Goal: Information Seeking & Learning: Find specific page/section

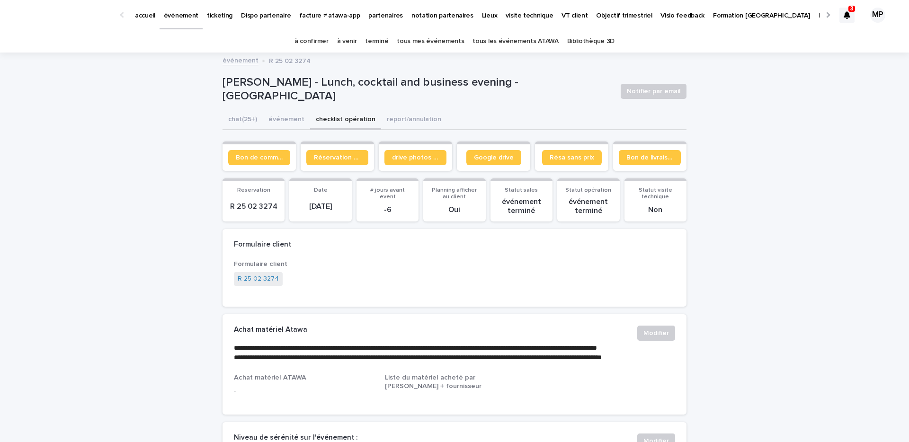
click at [501, 39] on link "tous les événements ATAWA" at bounding box center [516, 41] width 86 height 22
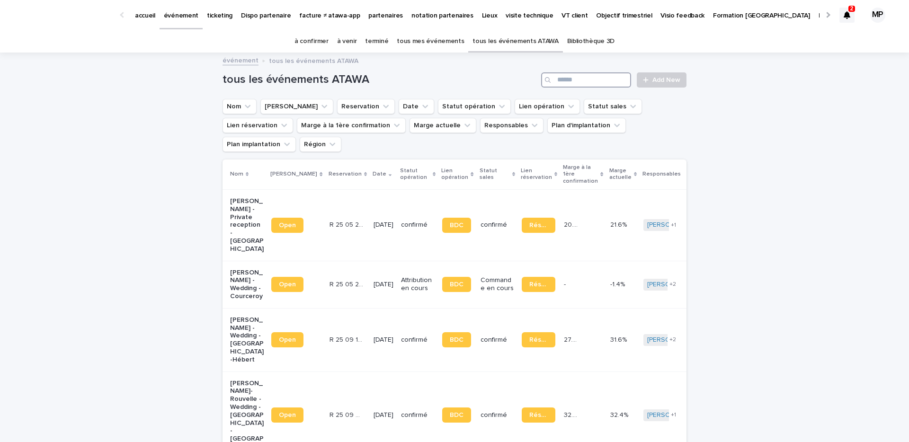
click at [571, 83] on input "Search" at bounding box center [586, 79] width 90 height 15
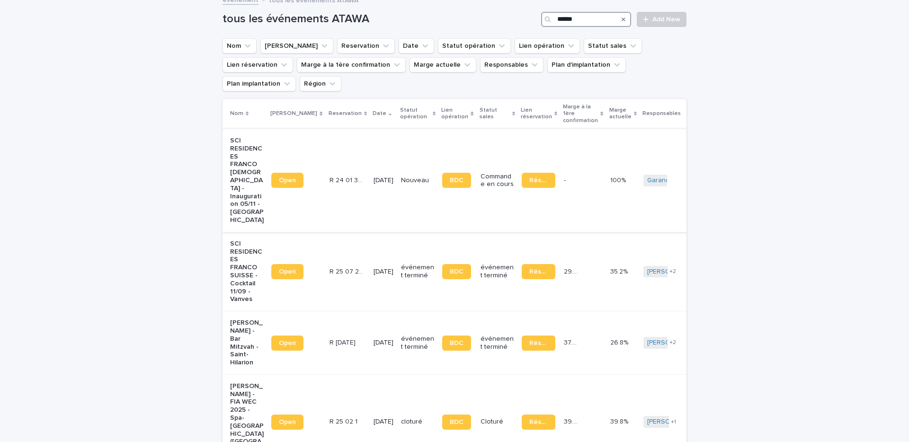
scroll to position [61, 0]
type input "******"
click at [247, 240] on p "SCI RESIDENCES FRANCO SUISSE - Cocktail 11/09 - Vanves" at bounding box center [247, 271] width 34 height 63
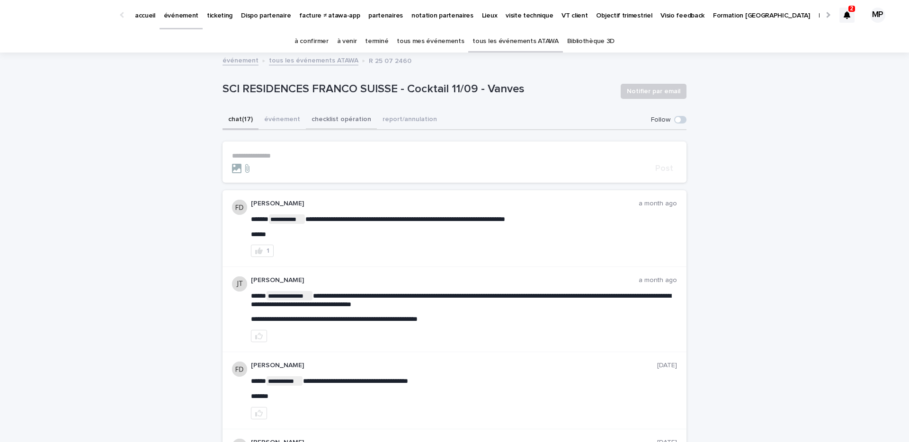
click at [327, 120] on button "checklist opération" at bounding box center [341, 120] width 71 height 20
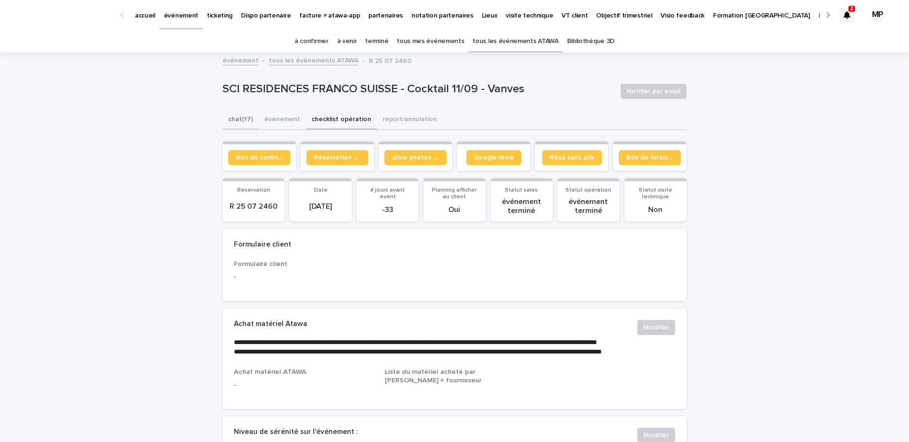
click at [243, 120] on button "chat (17)" at bounding box center [241, 120] width 36 height 20
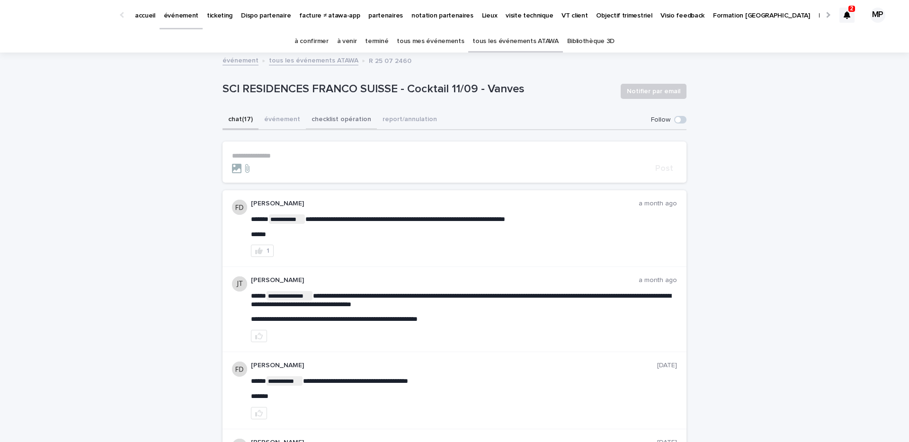
click at [327, 116] on button "checklist opération" at bounding box center [341, 120] width 71 height 20
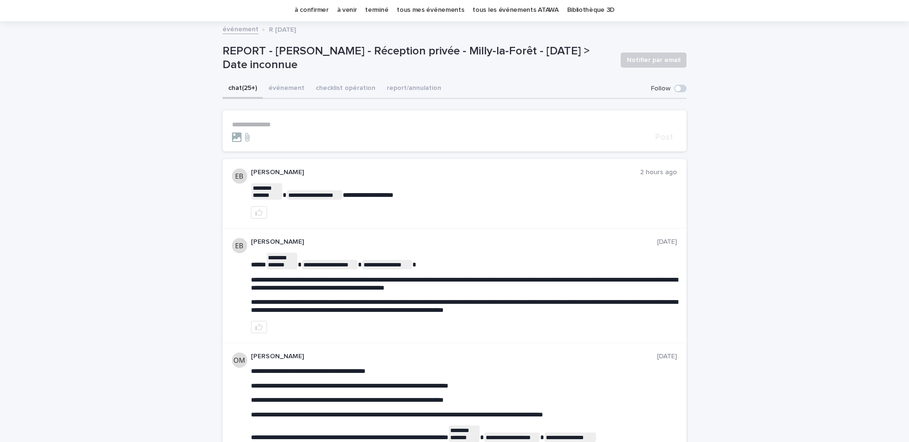
scroll to position [31, 0]
click at [270, 125] on p "**********" at bounding box center [454, 125] width 445 height 8
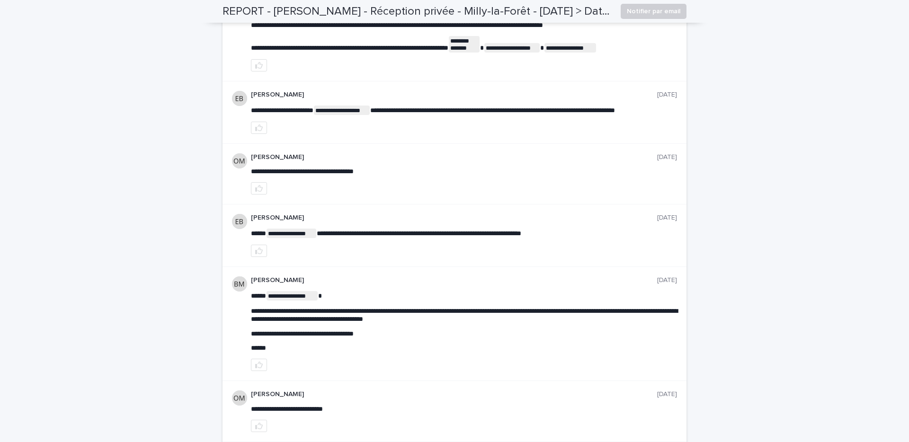
scroll to position [0, 0]
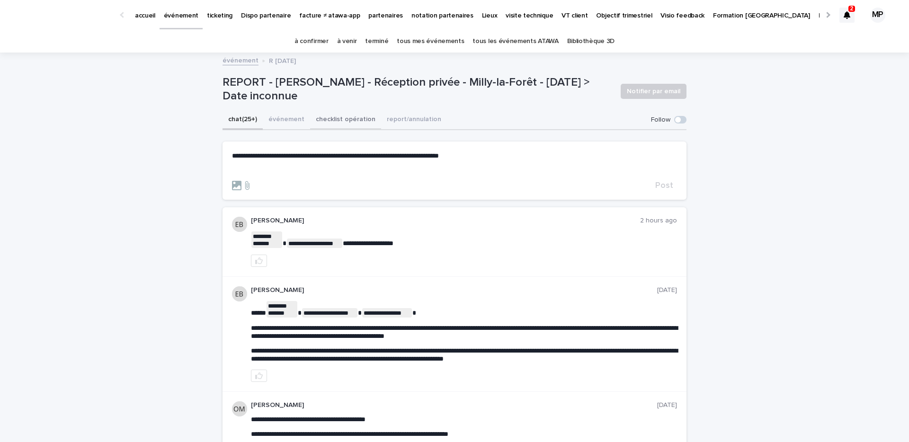
click at [334, 116] on button "checklist opération" at bounding box center [345, 120] width 71 height 20
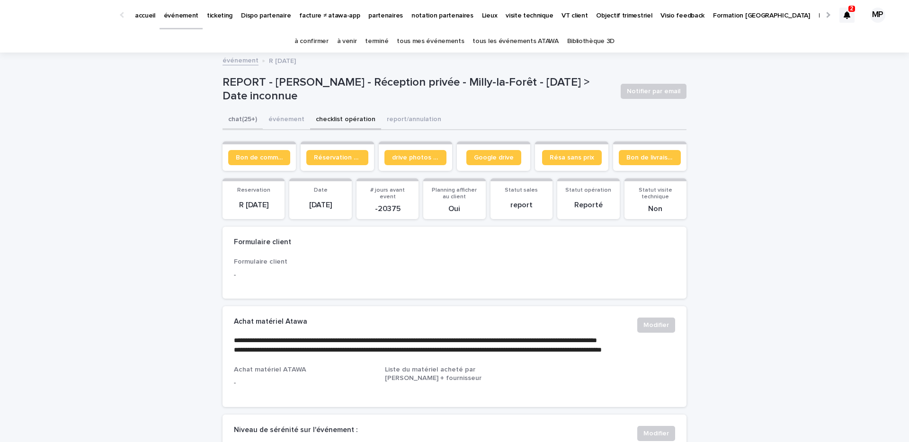
click at [239, 122] on button "chat (25+)" at bounding box center [243, 120] width 40 height 20
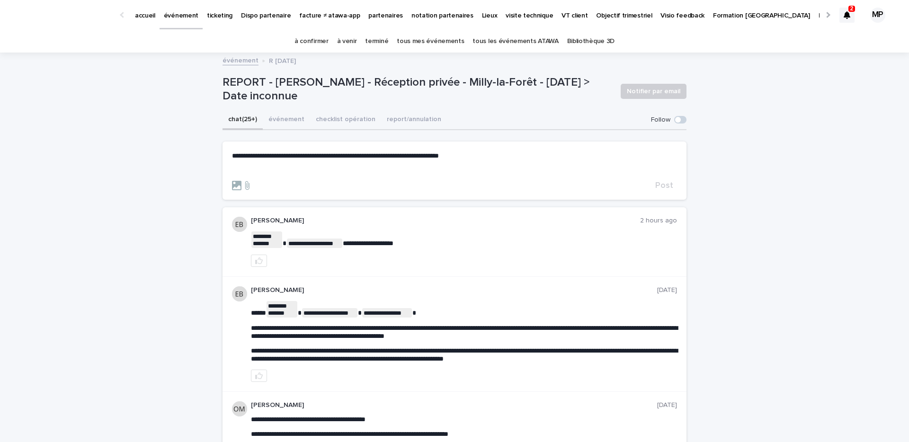
click at [337, 164] on div "**********" at bounding box center [454, 163] width 445 height 23
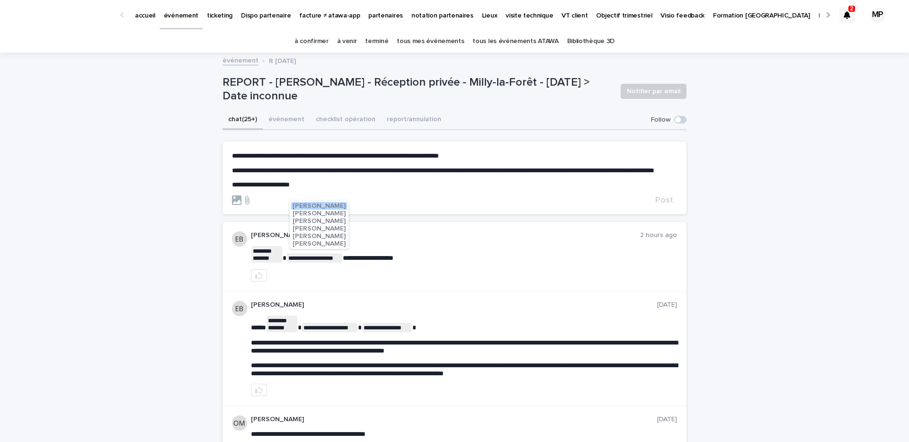
click at [326, 207] on span "[PERSON_NAME]" at bounding box center [319, 206] width 53 height 7
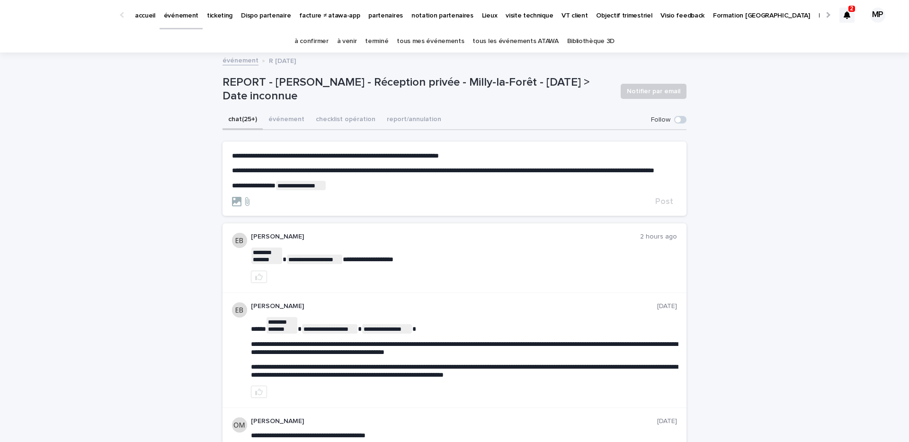
click at [350, 190] on p "**********" at bounding box center [454, 185] width 445 height 9
click at [364, 220] on span "[PERSON_NAME]" at bounding box center [371, 222] width 53 height 7
click at [403, 190] on p "**********" at bounding box center [454, 185] width 445 height 9
click at [409, 207] on span "Sébastien Kozoris" at bounding box center [425, 207] width 53 height 7
click at [667, 206] on span "Post" at bounding box center [664, 201] width 18 height 9
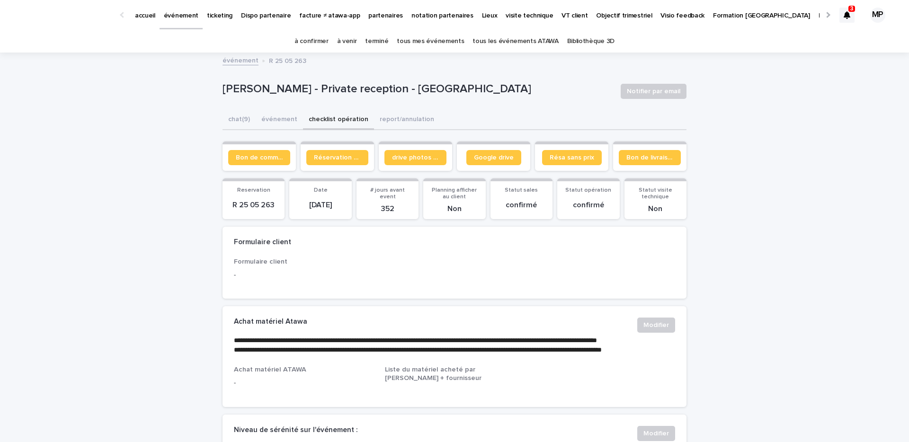
click at [261, 27] on link "Dispo partenaire" at bounding box center [266, 14] width 58 height 29
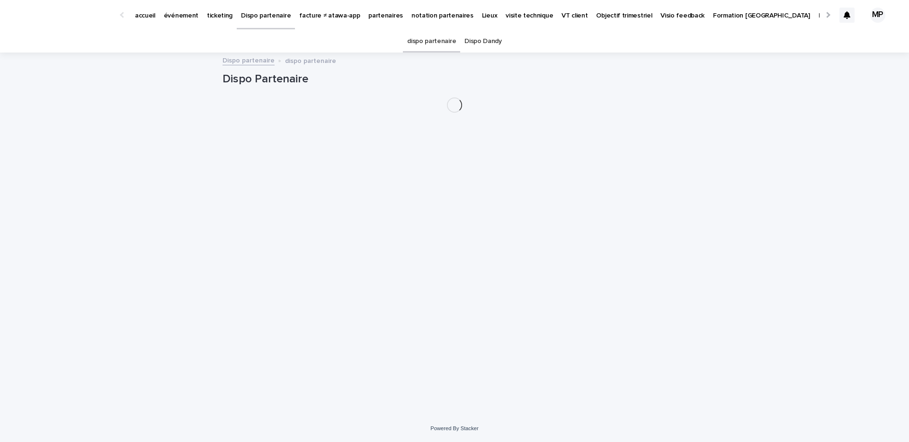
click at [193, 20] on link "événement" at bounding box center [181, 14] width 43 height 29
click at [524, 42] on link "tous les événements ATAWA" at bounding box center [516, 41] width 86 height 22
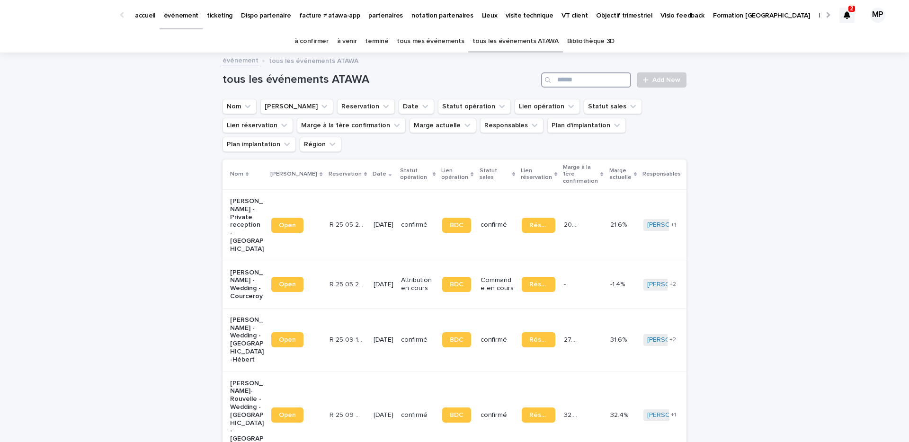
click at [608, 82] on input "Search" at bounding box center [586, 79] width 90 height 15
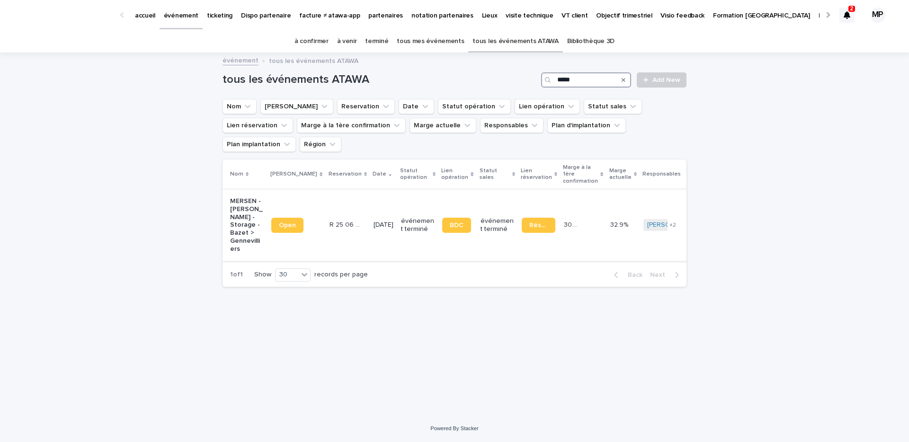
type input "*****"
click at [251, 201] on p "MERSEN - Cheick Tidiane Sylla - Storage - Bazet > Gennevilliers" at bounding box center [247, 225] width 34 height 56
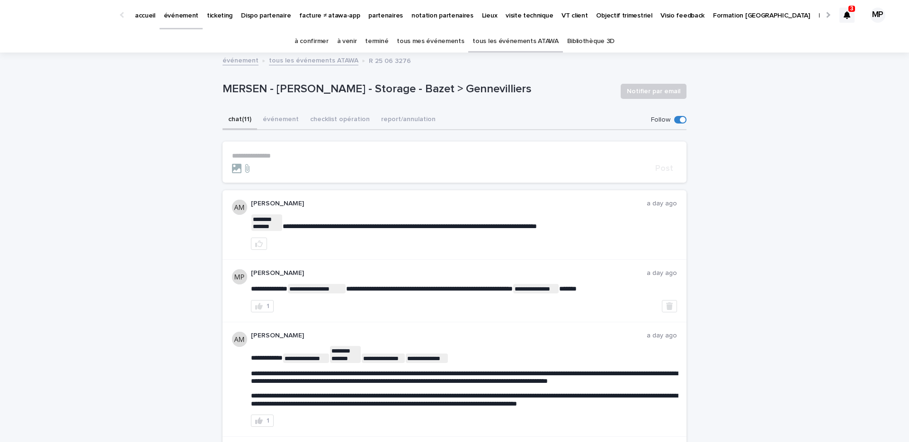
click at [848, 16] on icon at bounding box center [847, 15] width 7 height 8
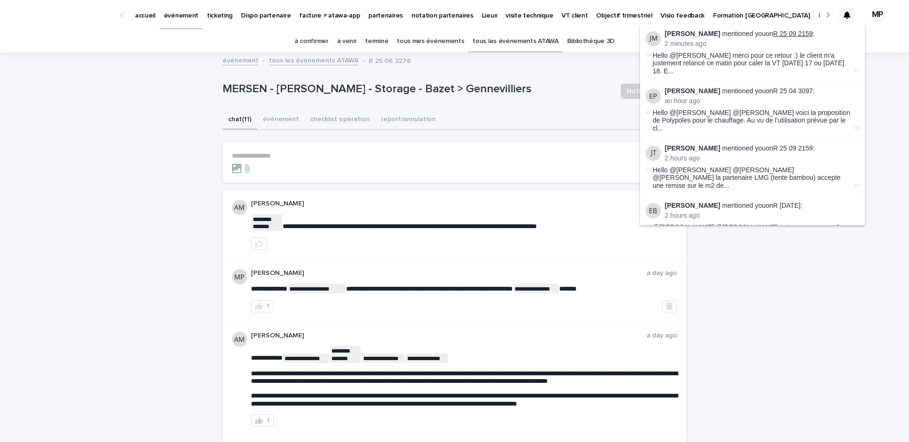
click at [794, 31] on link "R 25 09 2159" at bounding box center [793, 34] width 40 height 8
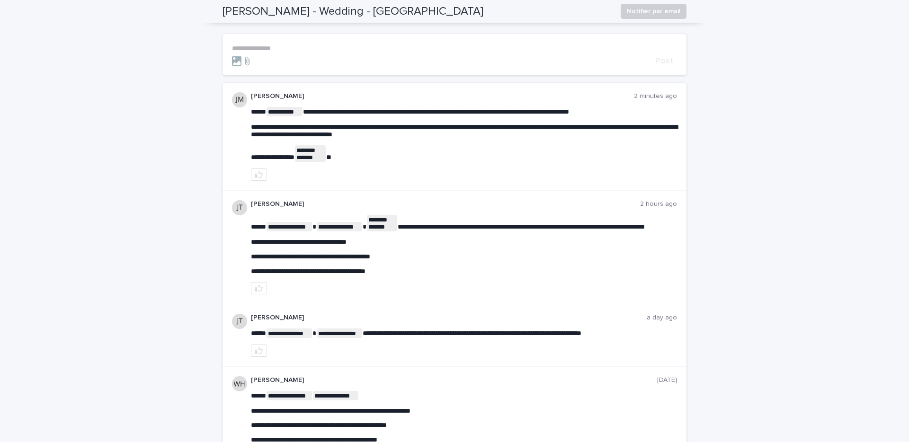
scroll to position [105, 0]
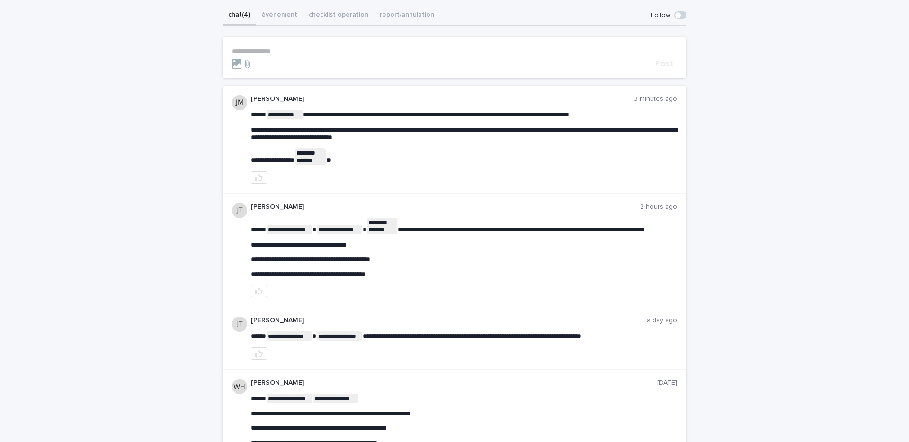
click at [357, 50] on p "**********" at bounding box center [454, 51] width 445 height 8
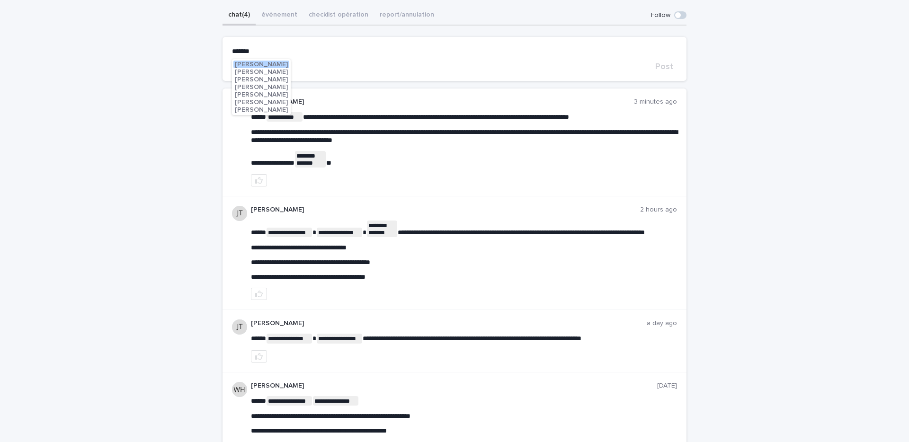
click at [271, 87] on span "[PERSON_NAME]" at bounding box center [261, 87] width 53 height 7
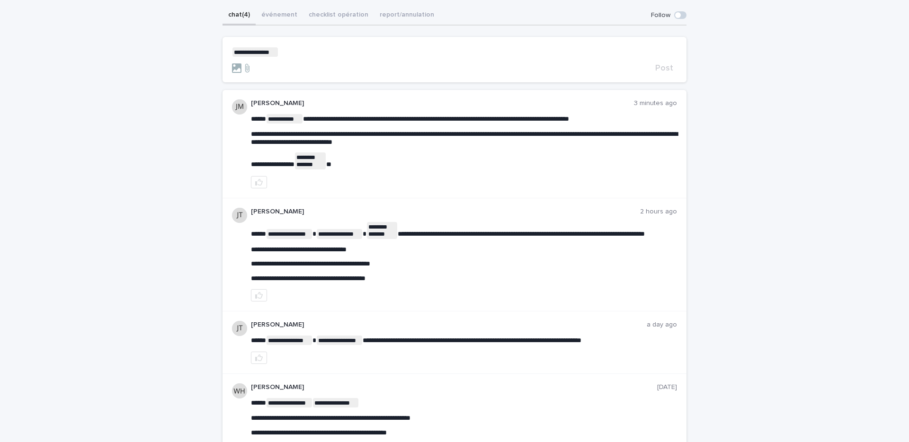
scroll to position [105, 0]
click at [302, 52] on p "**********" at bounding box center [454, 51] width 445 height 9
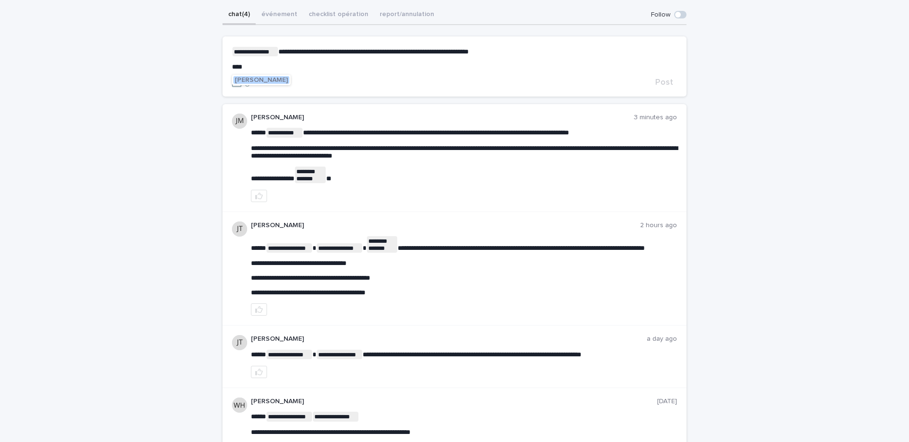
click at [256, 80] on span "[PERSON_NAME]" at bounding box center [261, 80] width 53 height 7
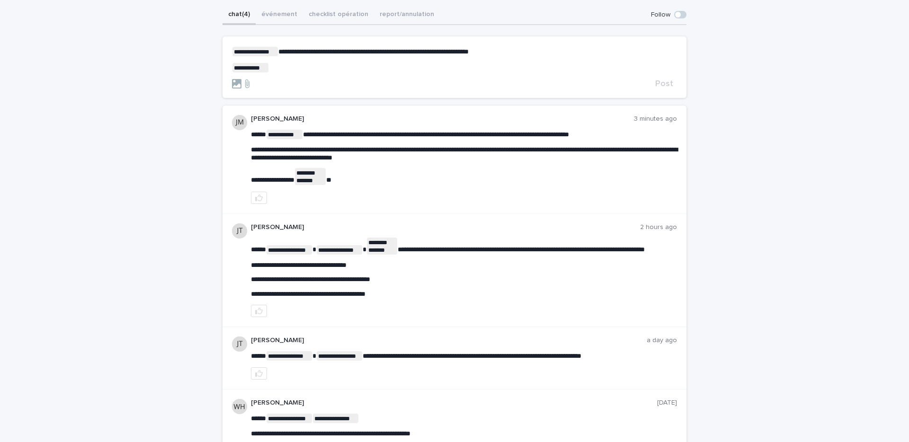
scroll to position [106, 0]
click at [281, 63] on p "**********" at bounding box center [454, 67] width 445 height 9
click at [662, 80] on span "Post" at bounding box center [664, 83] width 18 height 9
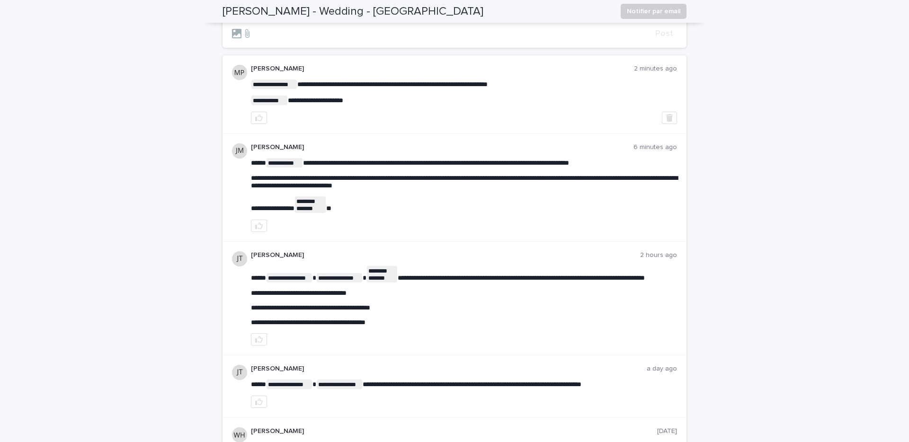
scroll to position [0, 0]
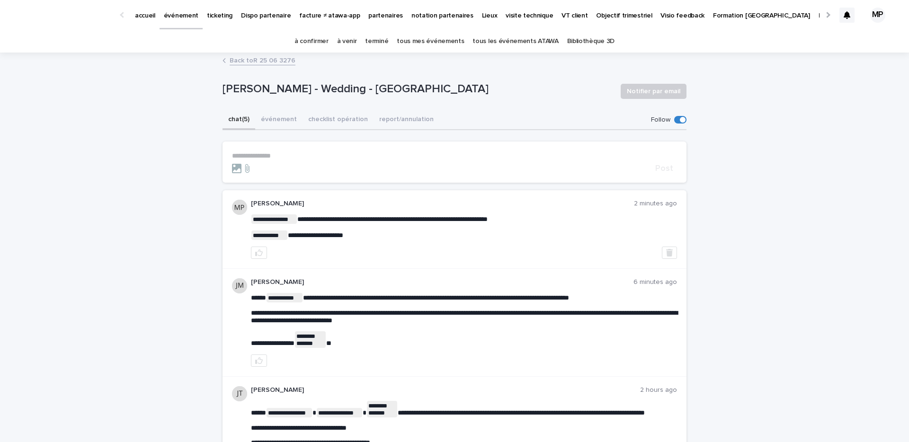
click at [176, 20] on link "événement" at bounding box center [181, 14] width 43 height 28
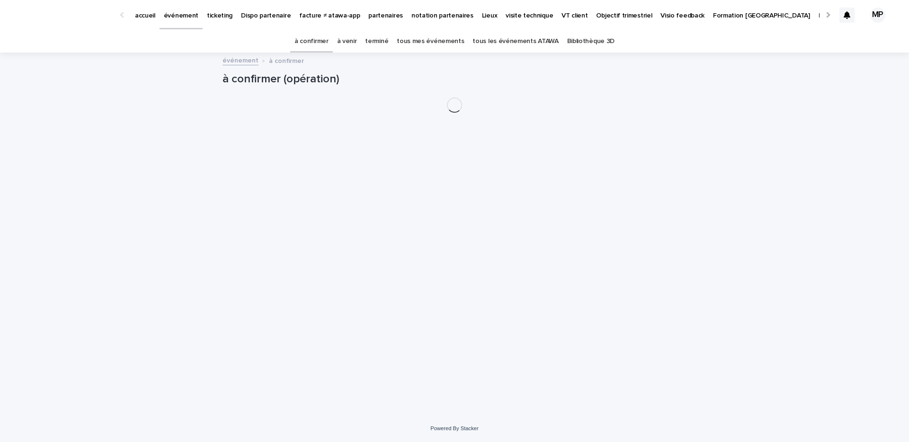
click at [487, 46] on link "tous les événements ATAWA" at bounding box center [516, 41] width 86 height 22
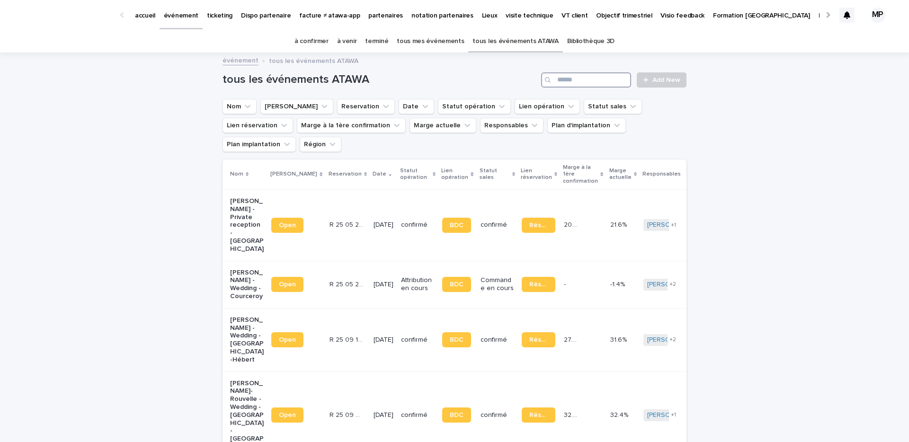
click at [604, 80] on input "Search" at bounding box center [586, 79] width 90 height 15
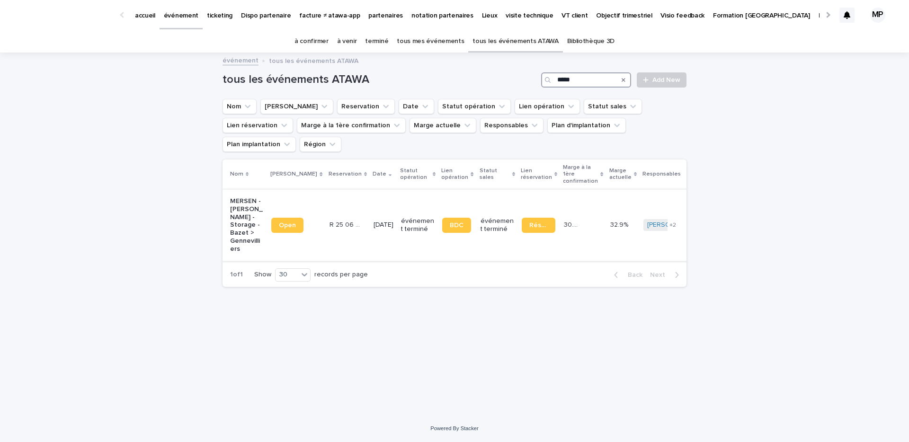
type input "*****"
click at [243, 197] on p "MERSEN - Cheick Tidiane Sylla - Storage - Bazet > Gennevilliers" at bounding box center [247, 225] width 34 height 56
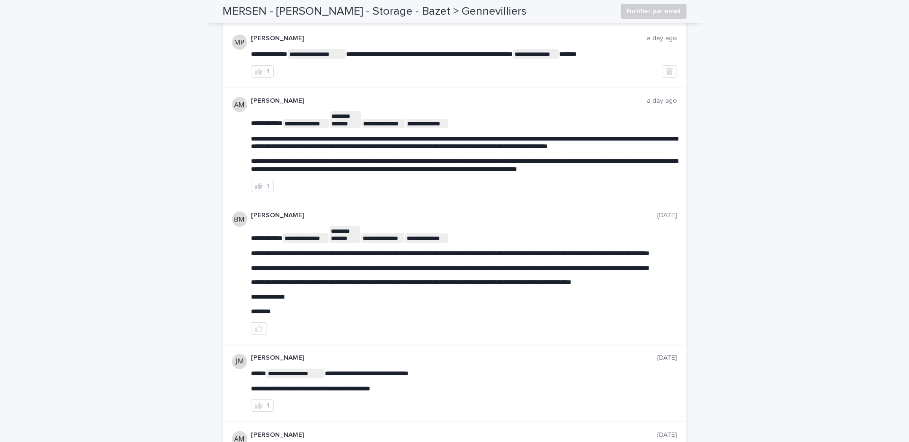
scroll to position [237, 0]
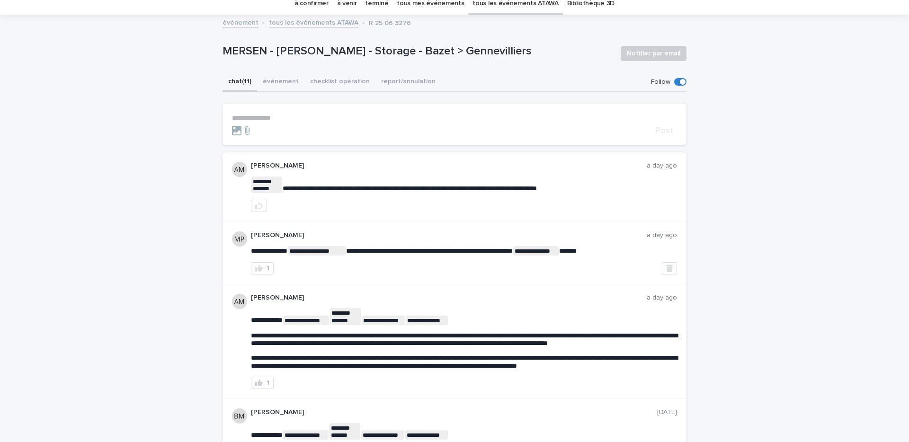
scroll to position [0, 0]
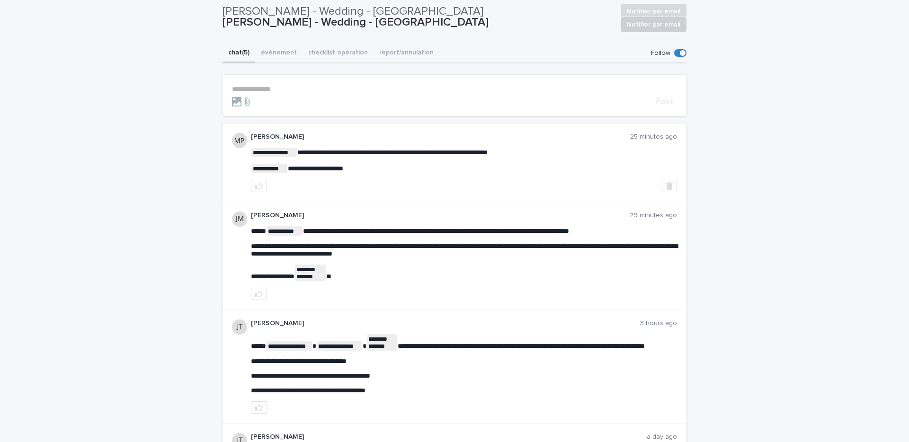
scroll to position [65, 0]
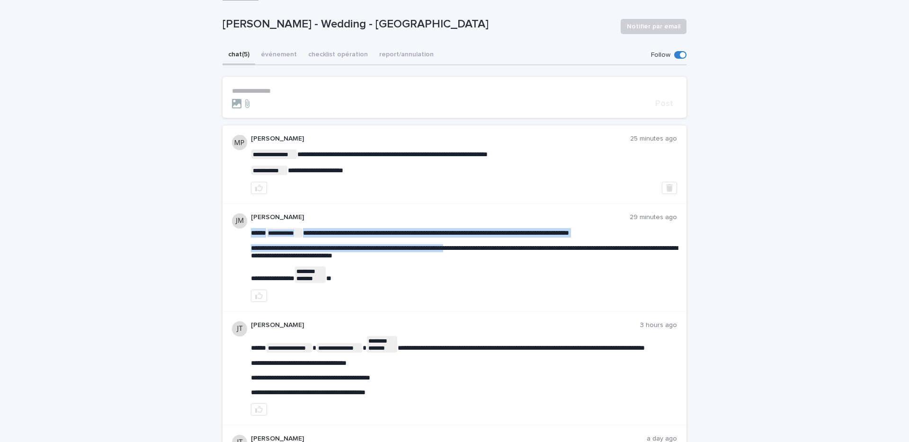
drag, startPoint x: 451, startPoint y: 246, endPoint x: 485, endPoint y: 251, distance: 34.5
click at [485, 251] on span "**********" at bounding box center [464, 252] width 427 height 15
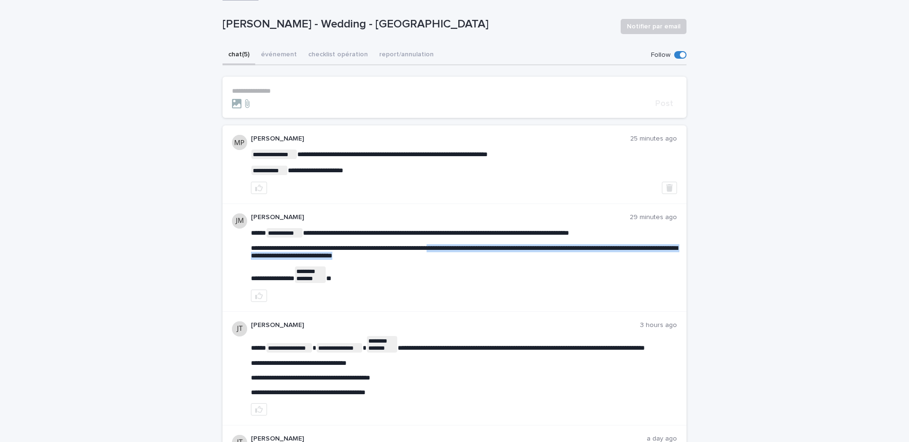
drag, startPoint x: 464, startPoint y: 250, endPoint x: 481, endPoint y: 265, distance: 21.8
click at [481, 265] on div "**********" at bounding box center [464, 255] width 426 height 55
click at [477, 256] on p "**********" at bounding box center [464, 252] width 426 height 16
click at [338, 54] on button "checklist opération" at bounding box center [338, 55] width 71 height 20
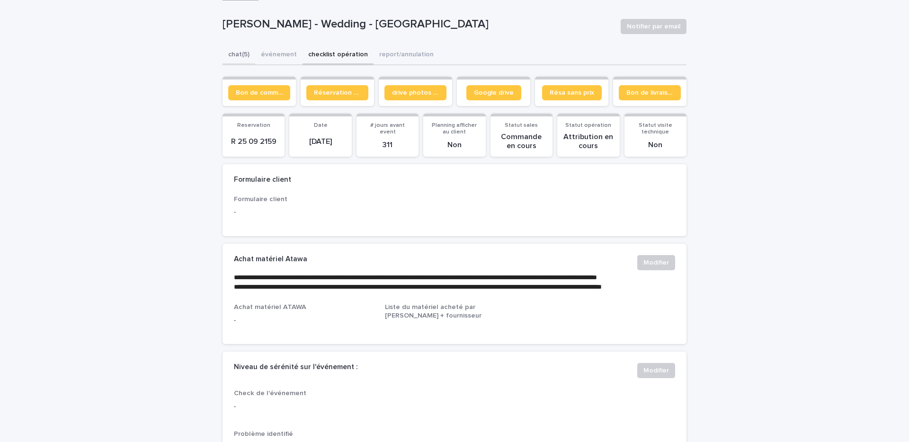
click at [237, 55] on button "chat (5)" at bounding box center [239, 55] width 33 height 20
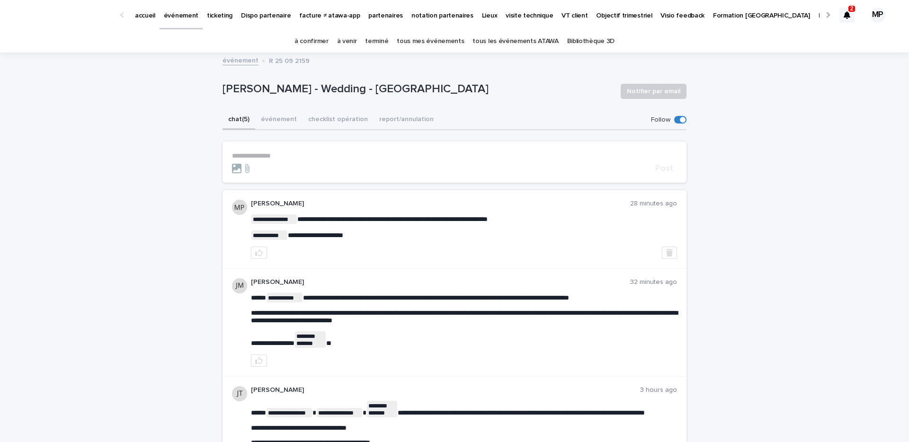
click at [217, 15] on p "ticketing" at bounding box center [220, 10] width 26 height 20
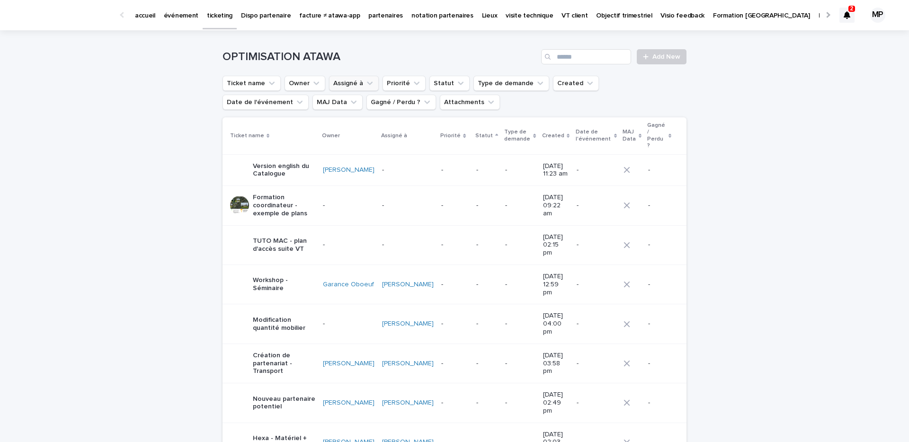
click at [366, 83] on icon "Assigné à" at bounding box center [369, 83] width 9 height 9
type input "******"
click at [380, 143] on p "[PERSON_NAME]" at bounding box center [385, 144] width 100 height 7
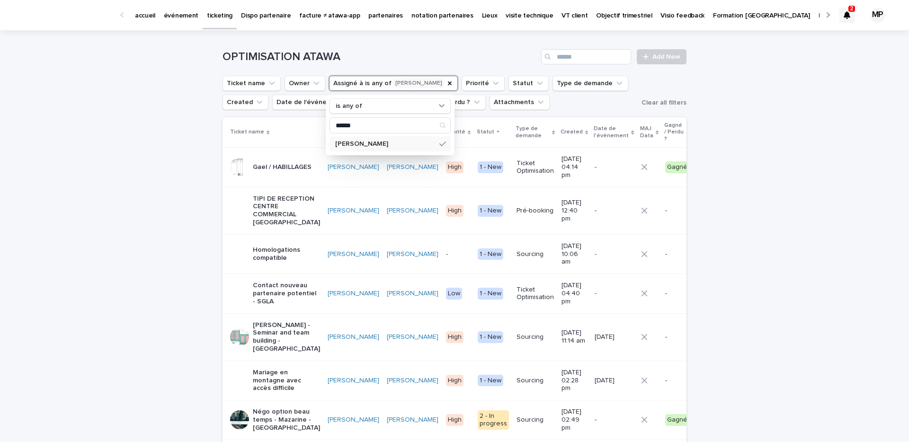
click at [134, 183] on div "Loading... Saving… Loading... Saving… OPTIMISATION ATAWA Add New Ticket name Ow…" at bounding box center [454, 385] width 909 height 711
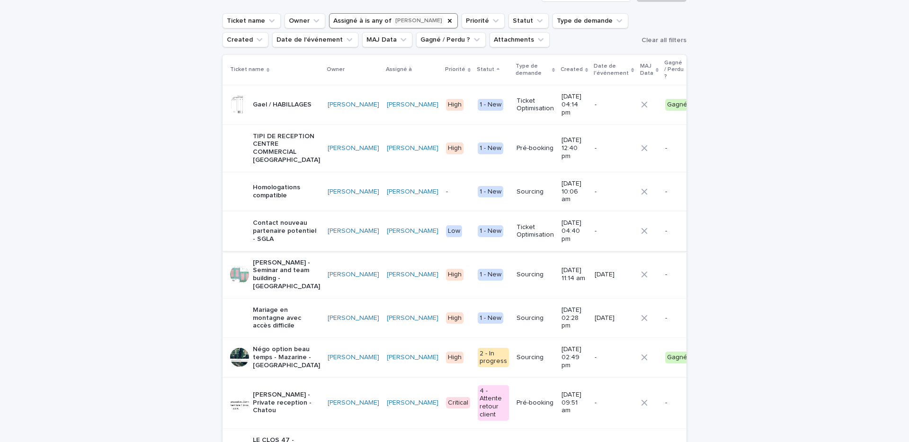
scroll to position [65, 0]
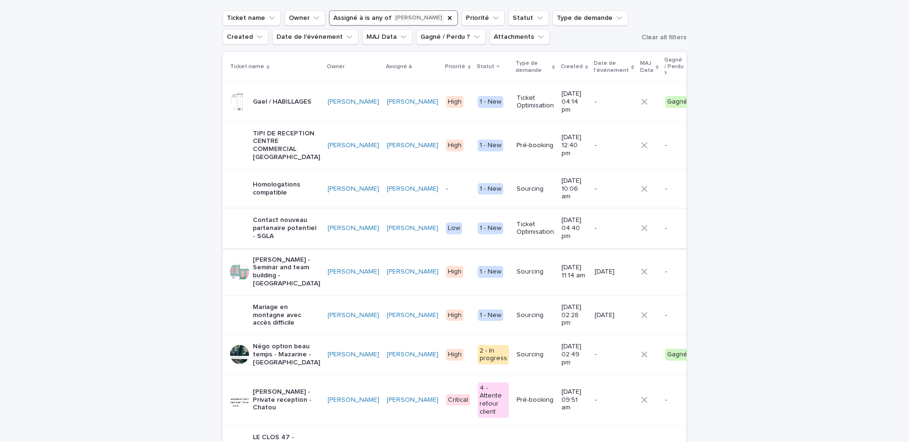
click at [282, 302] on div "Mariage en montagne avec accès difficile" at bounding box center [286, 315] width 67 height 26
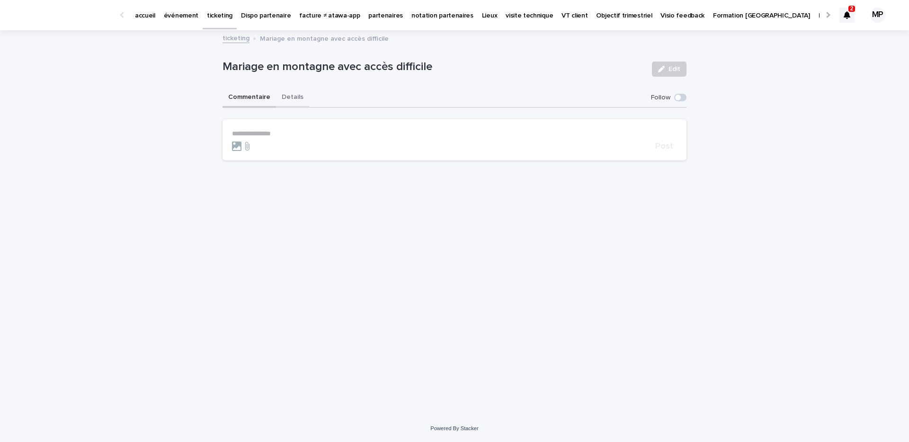
click at [294, 101] on button "Details" at bounding box center [292, 98] width 33 height 20
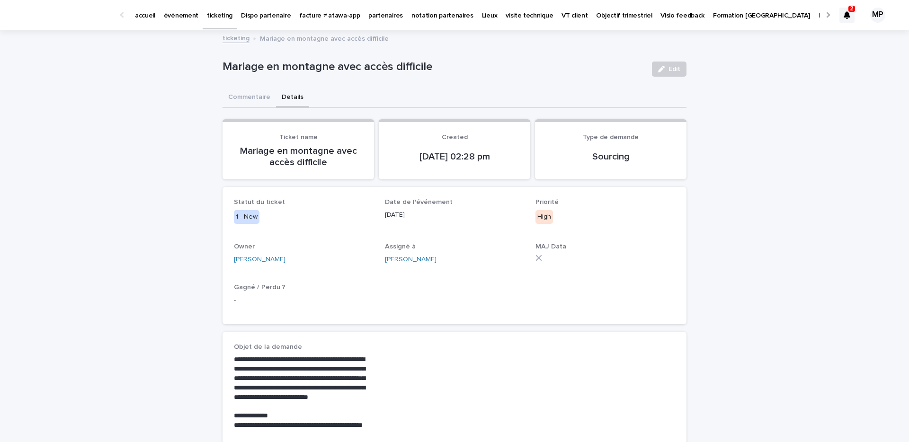
click at [215, 20] on link "ticketing" at bounding box center [220, 14] width 34 height 28
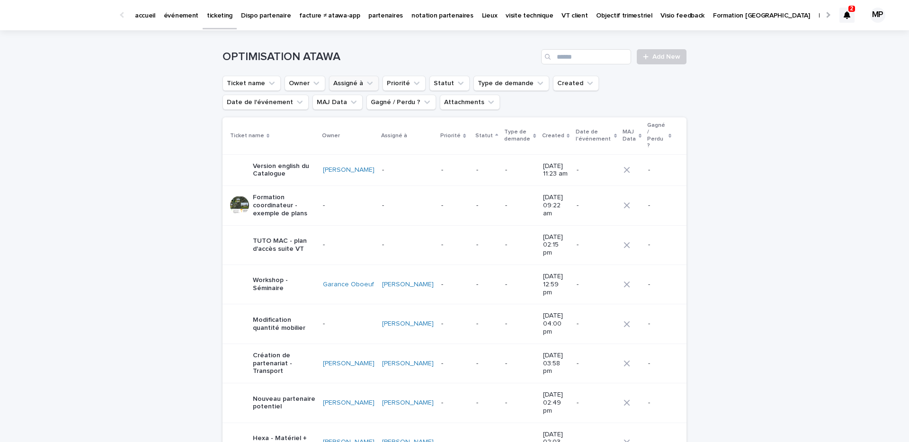
click at [367, 82] on icon "Assigné à" at bounding box center [370, 83] width 6 height 3
type input "***"
click at [386, 147] on div "[PERSON_NAME]" at bounding box center [390, 143] width 121 height 15
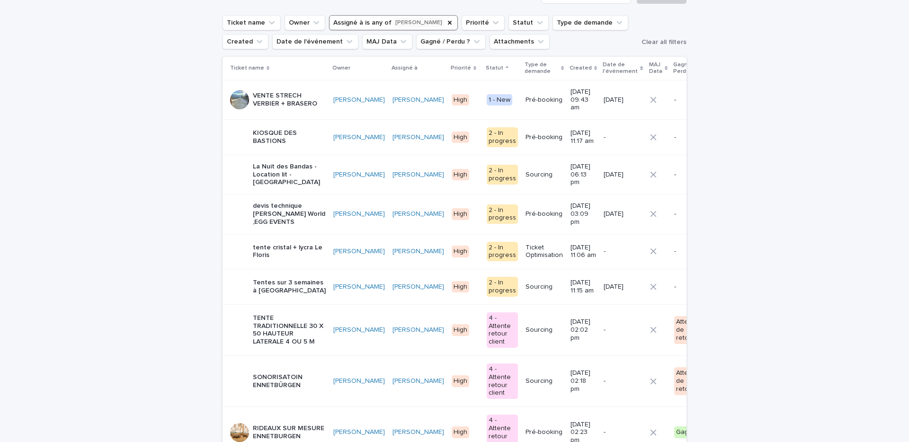
scroll to position [62, 0]
click at [594, 65] on icon at bounding box center [595, 67] width 3 height 4
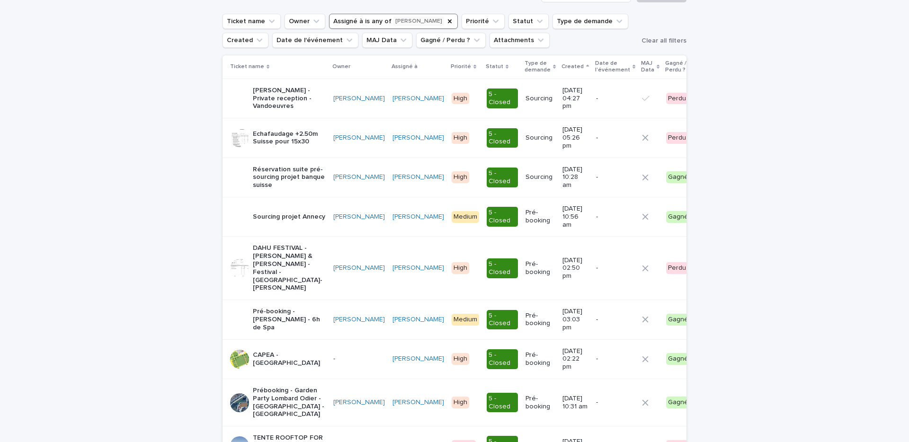
click at [586, 65] on icon at bounding box center [587, 66] width 3 height 2
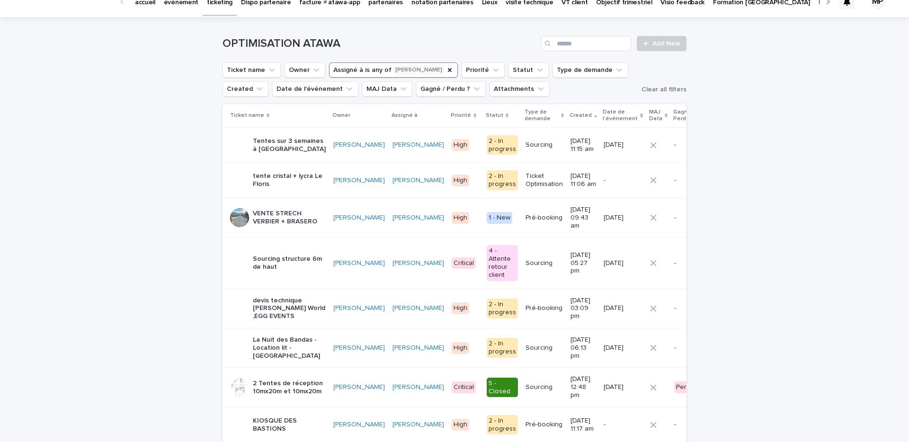
scroll to position [11, 0]
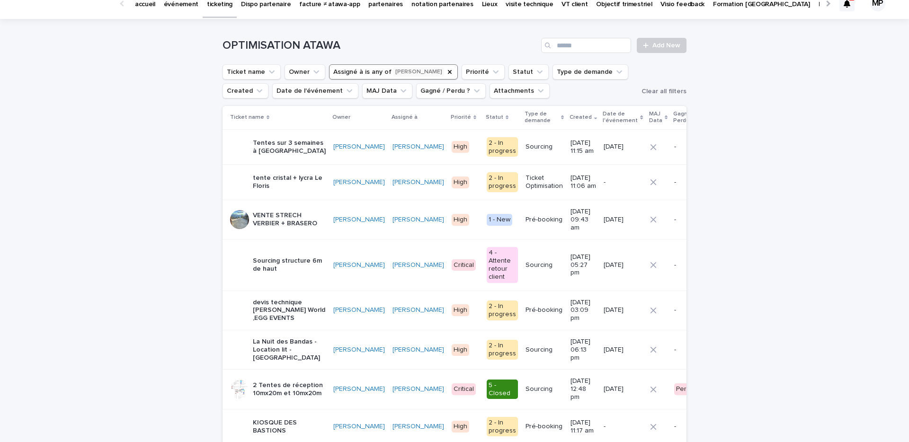
click at [286, 299] on p "devis technique Chaplin's World ,EGG EVENTS" at bounding box center [289, 311] width 73 height 24
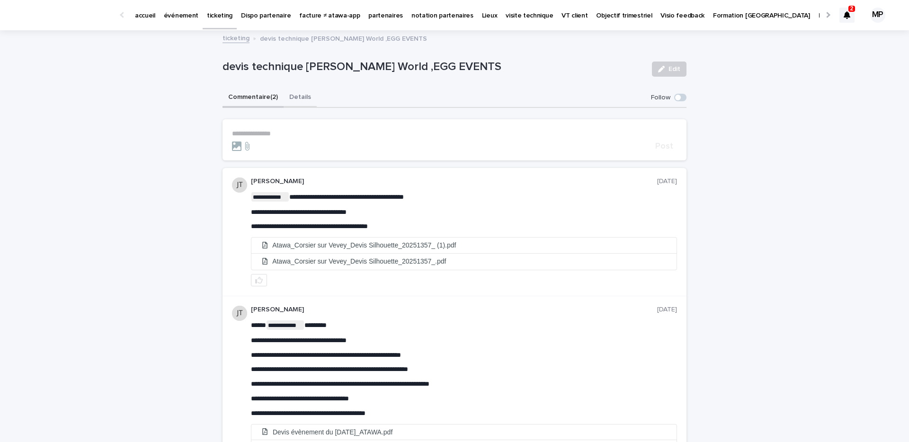
click at [301, 98] on button "Details" at bounding box center [300, 98] width 33 height 20
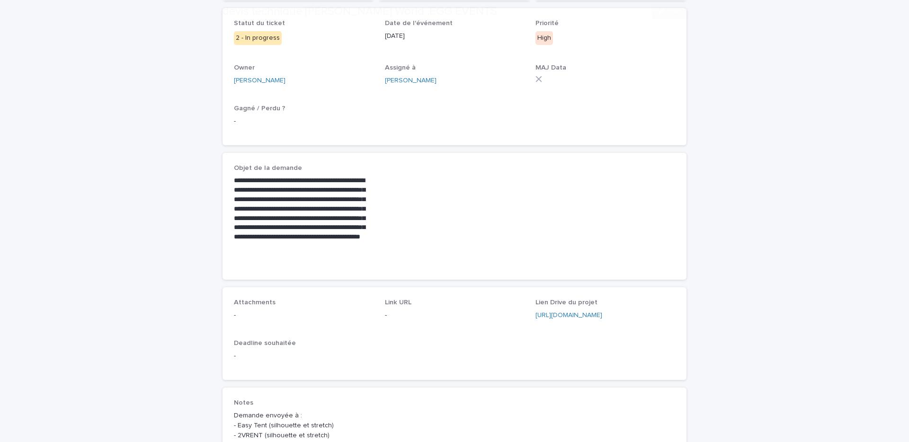
scroll to position [197, 0]
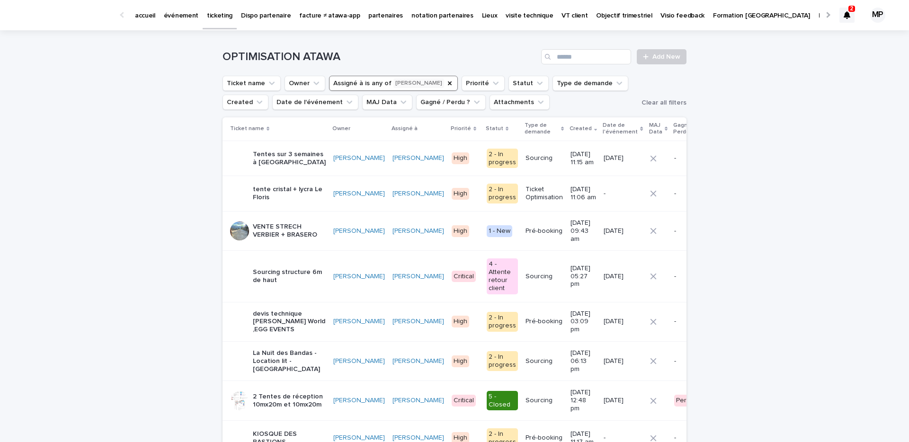
click at [273, 310] on p "devis technique Chaplin's World ,EGG EVENTS" at bounding box center [289, 322] width 73 height 24
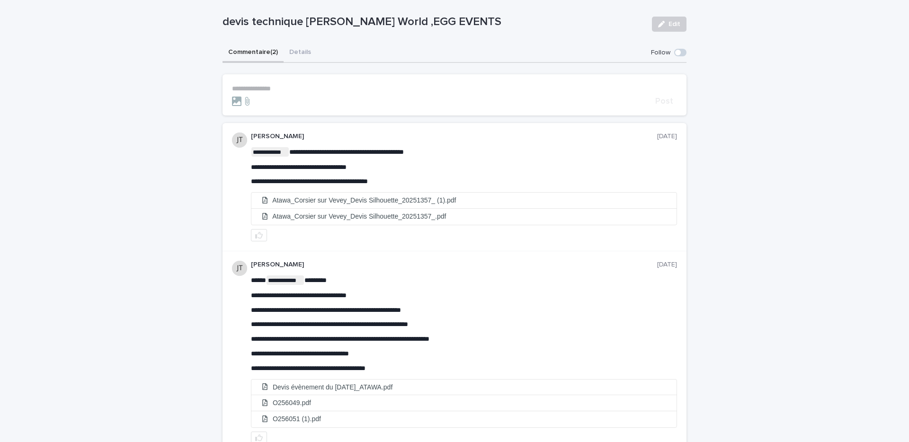
scroll to position [45, 0]
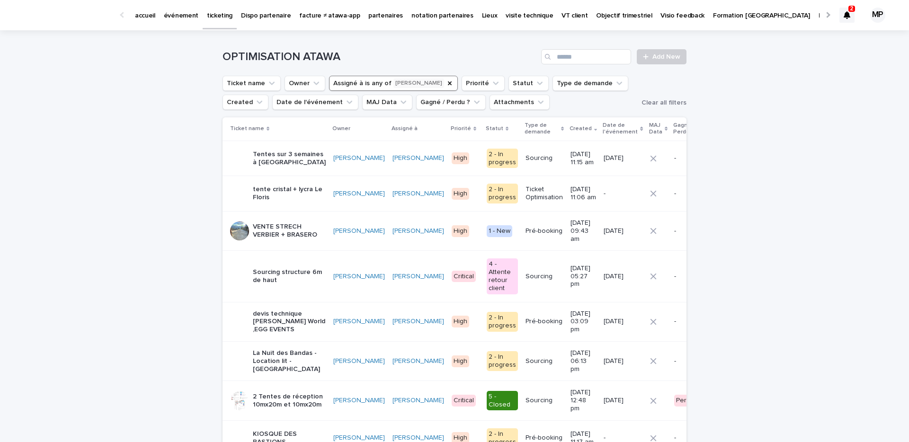
click at [265, 268] on p "Sourcing structure 6m de haut" at bounding box center [289, 276] width 73 height 16
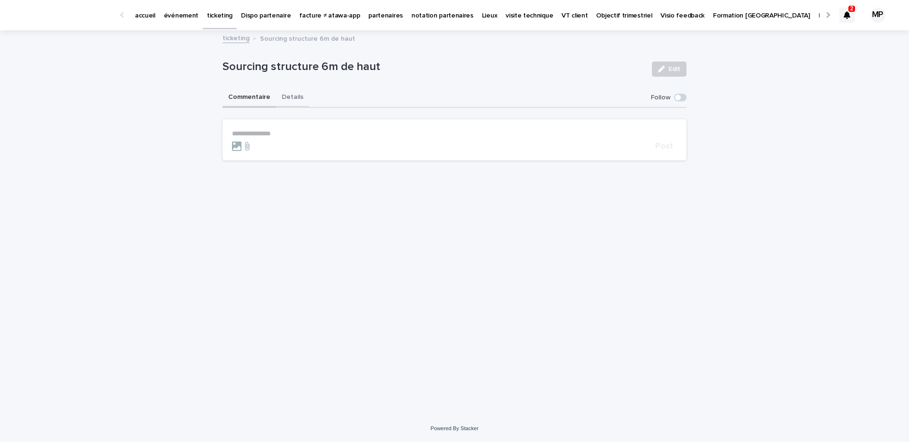
click at [287, 98] on button "Details" at bounding box center [292, 98] width 33 height 20
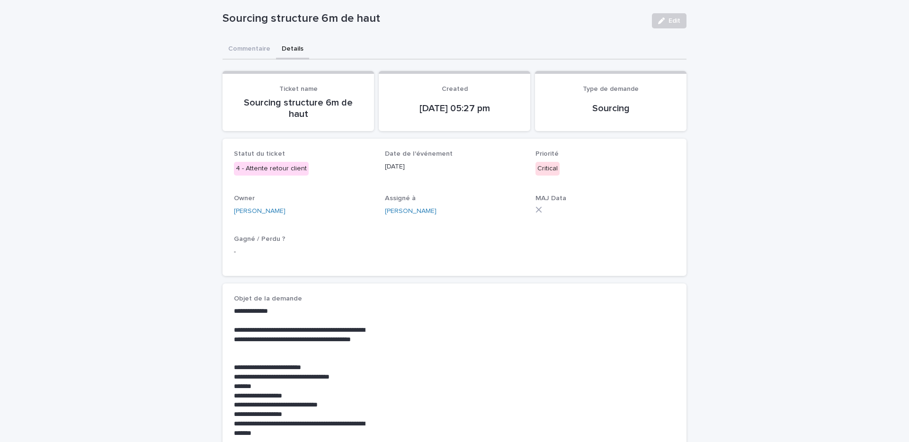
scroll to position [2, 0]
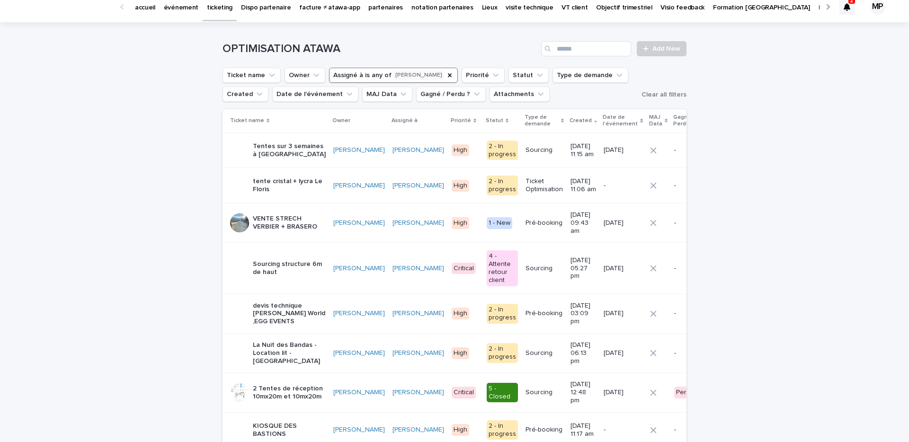
scroll to position [7, 0]
click at [291, 222] on p "VENTE STRECH VERBIER + BRASERO" at bounding box center [289, 224] width 73 height 16
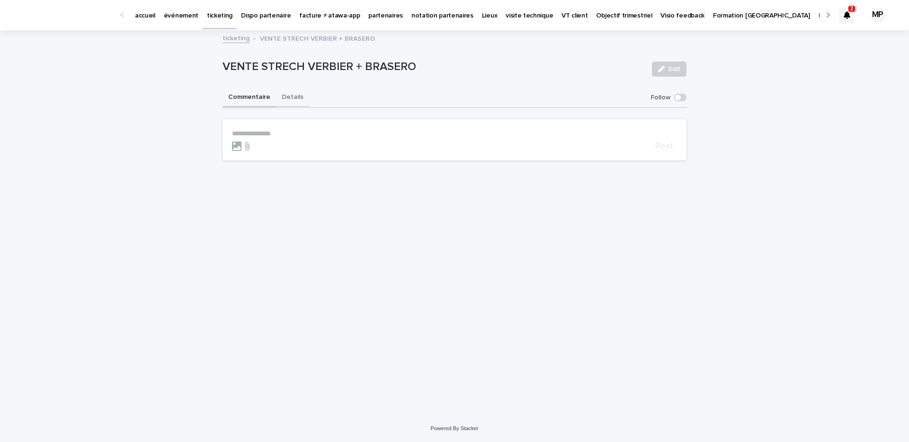
click at [293, 94] on button "Details" at bounding box center [292, 98] width 33 height 20
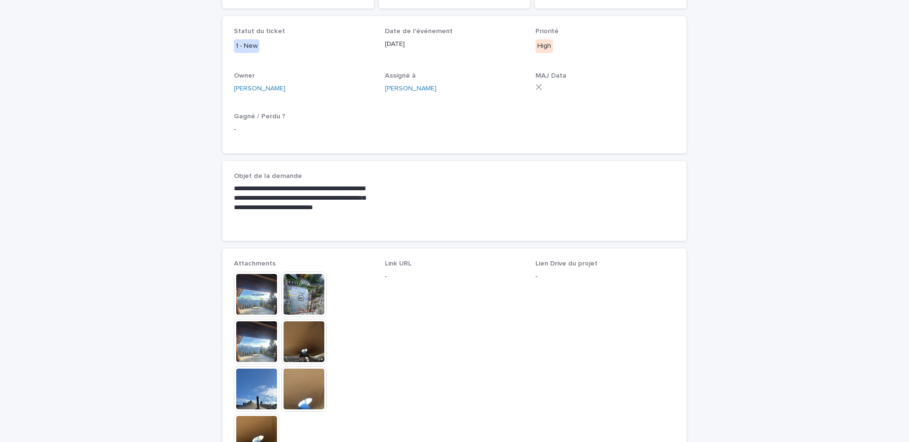
scroll to position [176, 0]
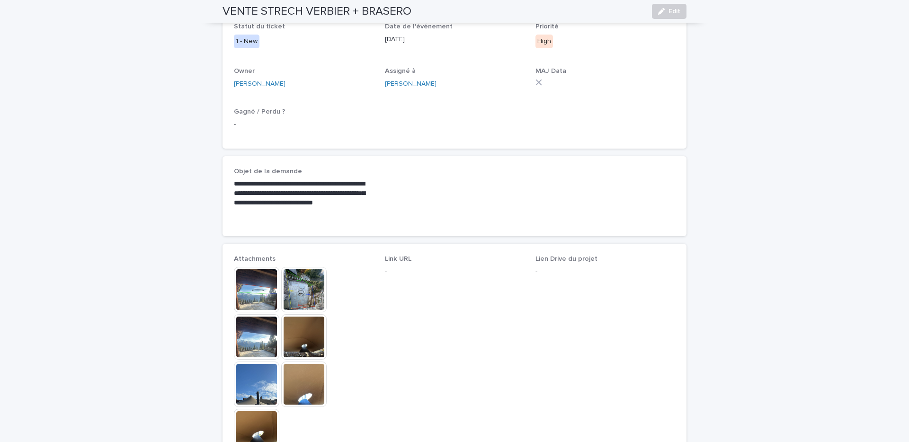
click at [255, 298] on img at bounding box center [256, 289] width 45 height 45
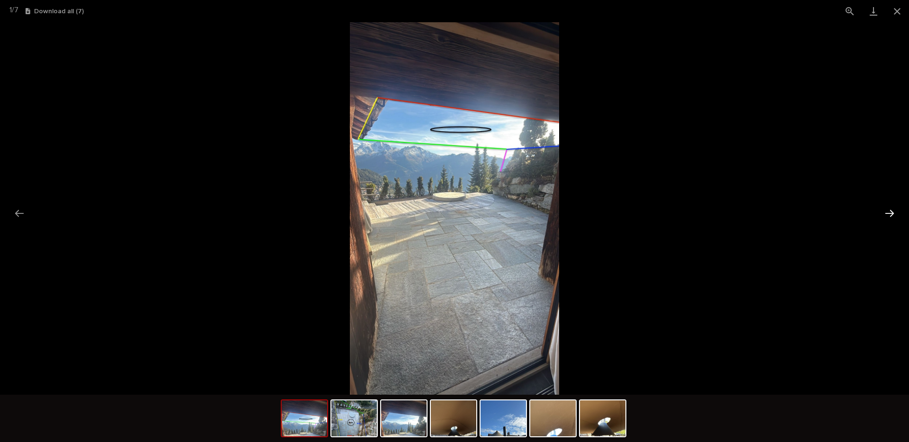
click at [892, 211] on button "Next slide" at bounding box center [890, 213] width 20 height 18
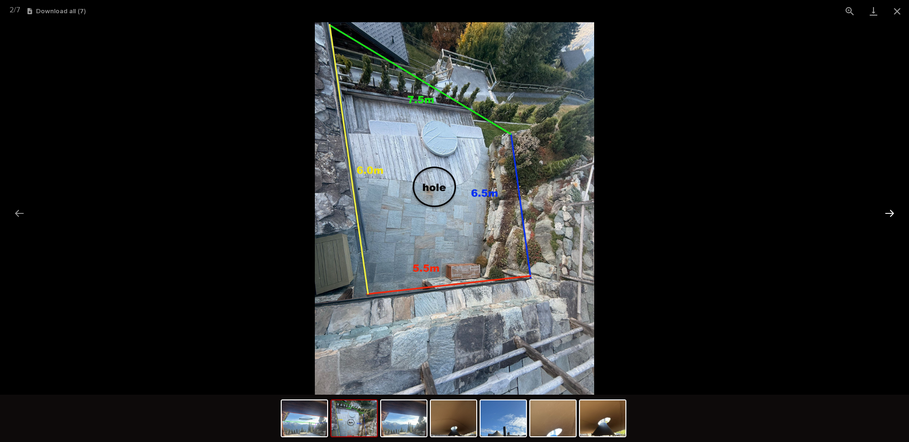
click at [892, 211] on button "Next slide" at bounding box center [890, 213] width 20 height 18
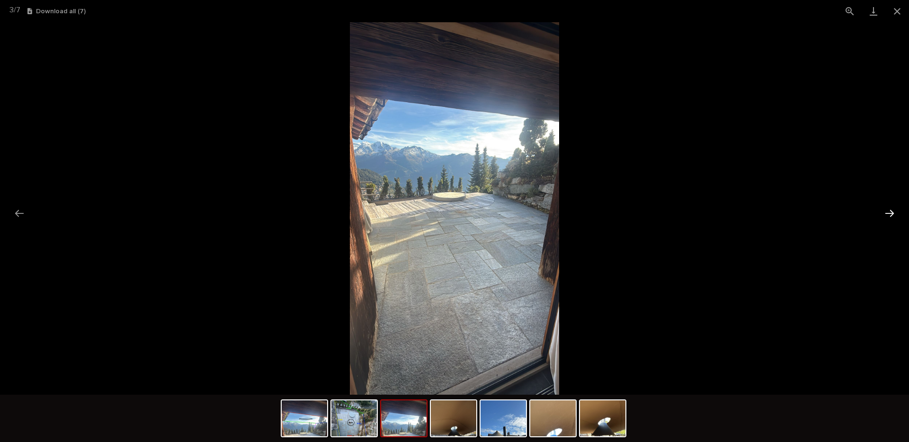
click at [892, 211] on button "Next slide" at bounding box center [890, 213] width 20 height 18
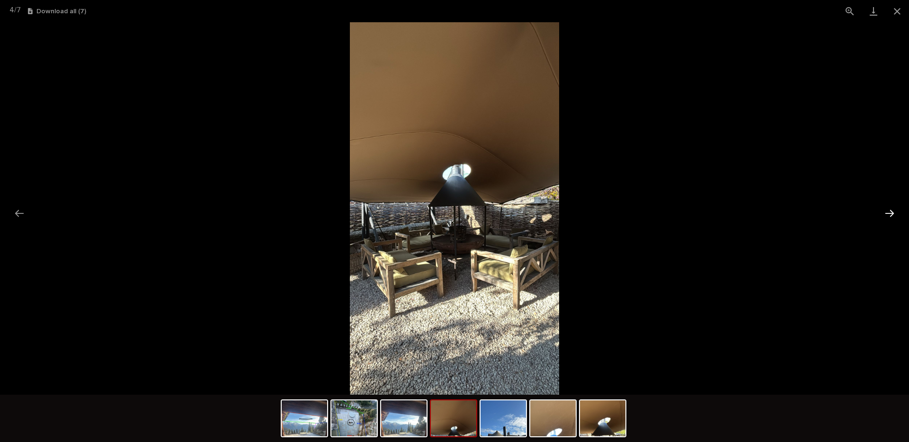
click at [892, 211] on button "Next slide" at bounding box center [890, 213] width 20 height 18
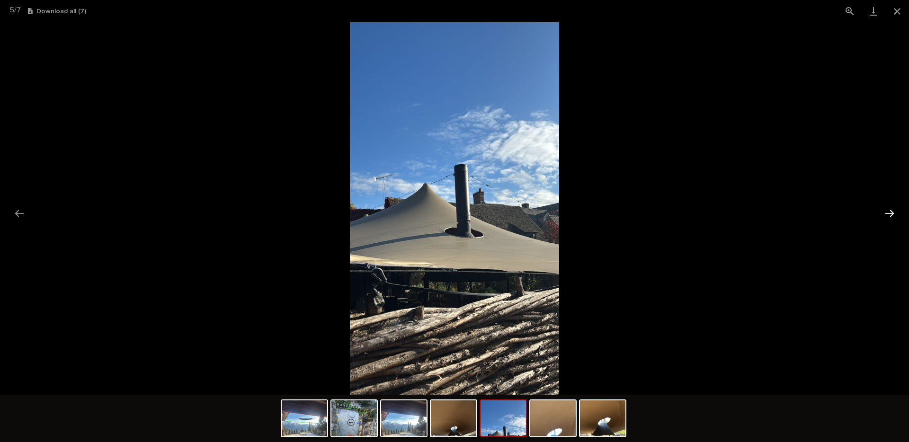
click at [892, 211] on button "Next slide" at bounding box center [890, 213] width 20 height 18
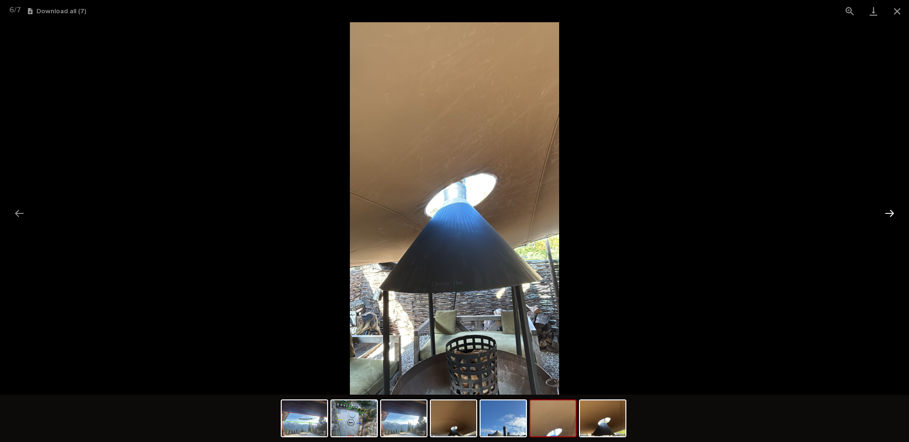
click at [892, 211] on button "Next slide" at bounding box center [890, 213] width 20 height 18
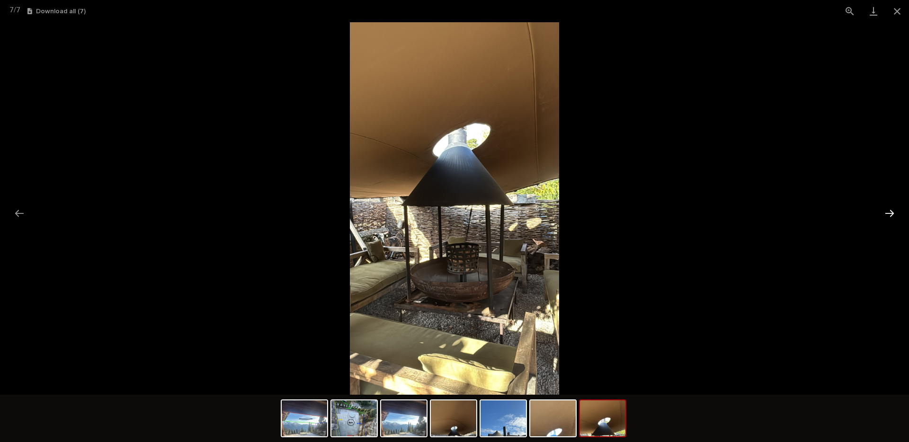
click at [892, 211] on button "Next slide" at bounding box center [890, 213] width 20 height 18
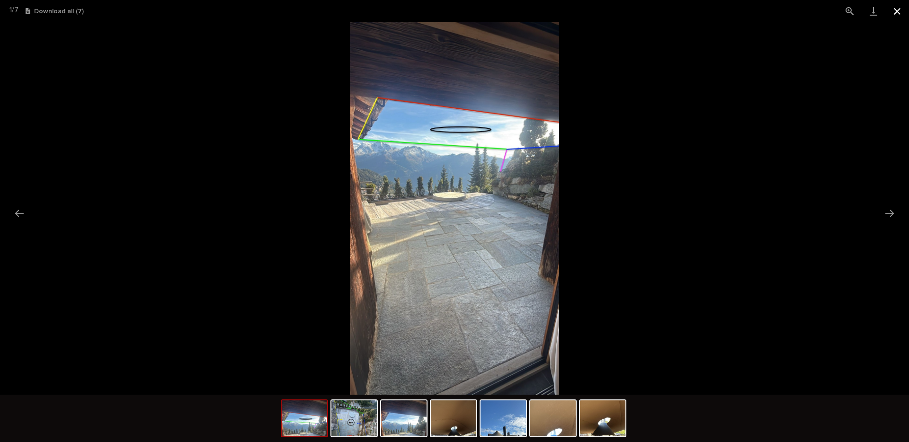
click at [894, 10] on button "Close gallery" at bounding box center [897, 11] width 24 height 22
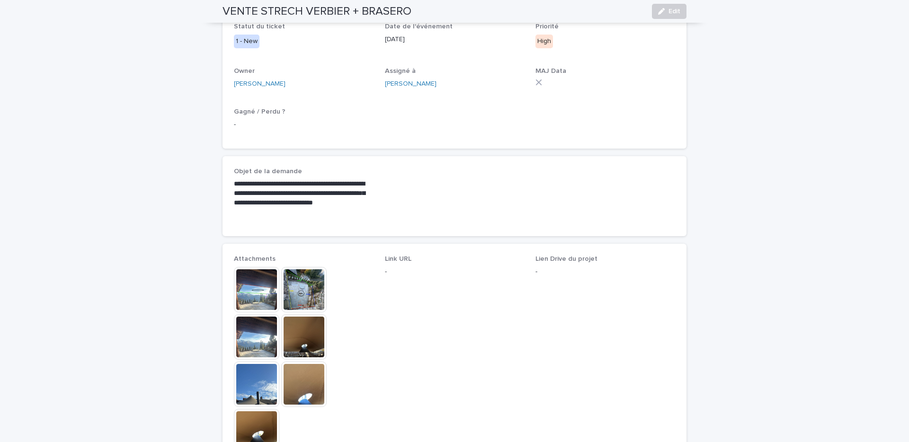
click at [267, 290] on img at bounding box center [256, 289] width 45 height 45
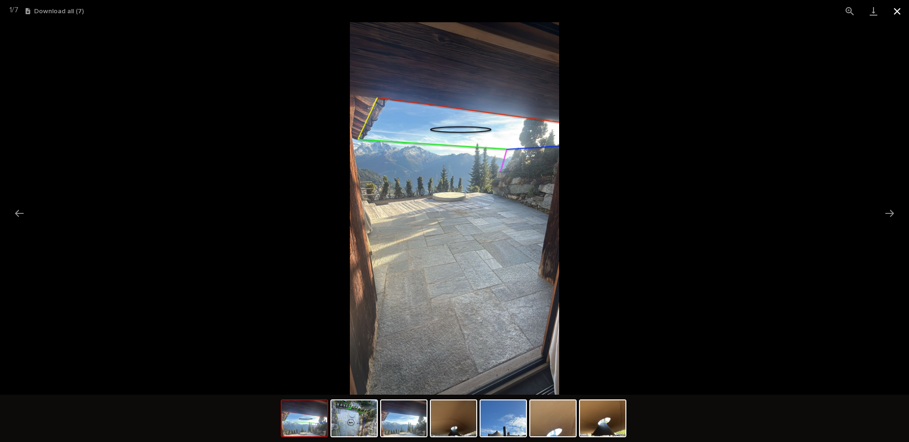
click at [895, 15] on button "Close gallery" at bounding box center [897, 11] width 24 height 22
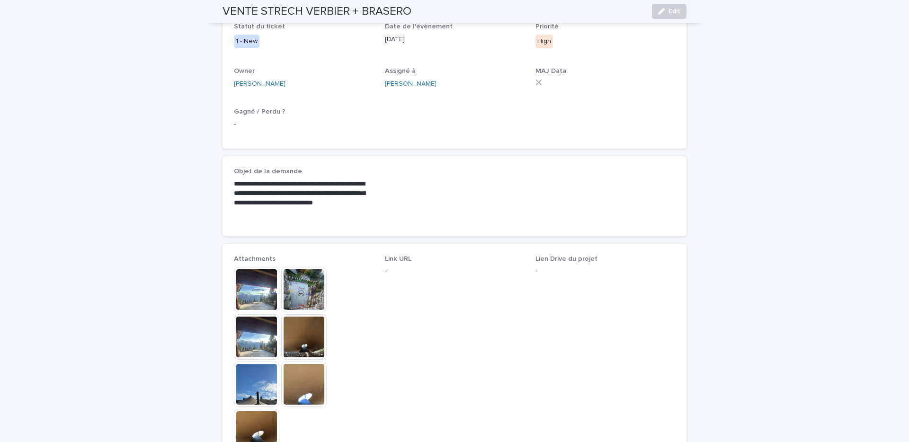
scroll to position [0, 0]
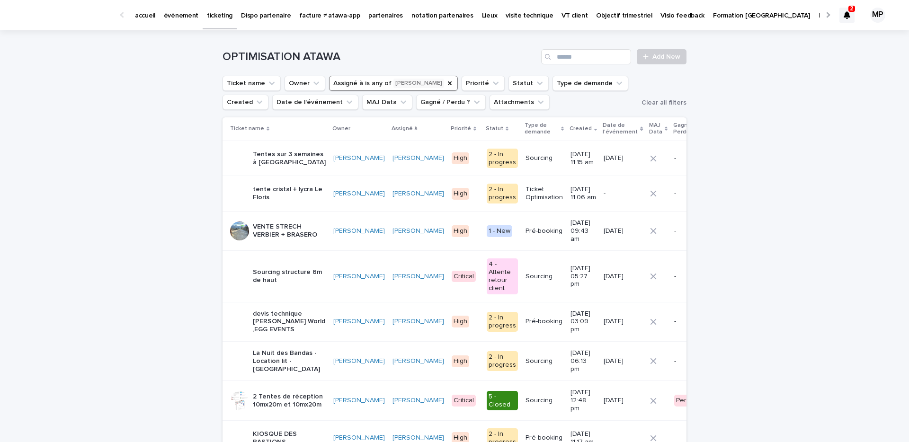
click at [270, 193] on p "tente cristal + lycra Le Floris" at bounding box center [289, 194] width 73 height 16
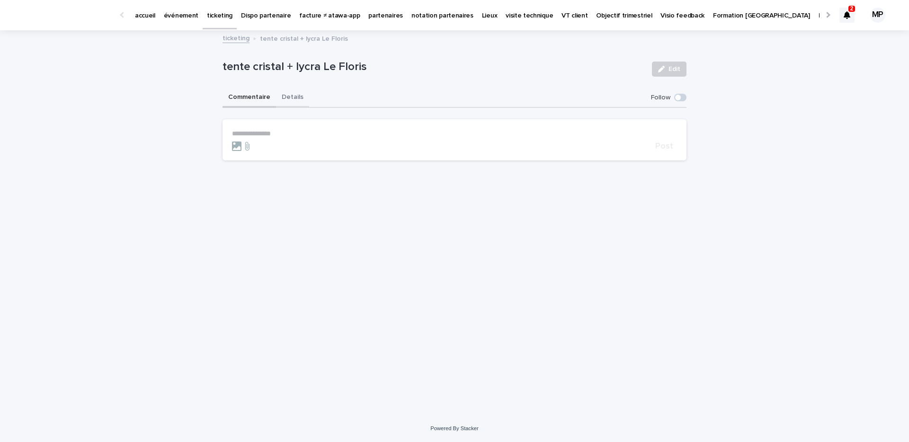
click at [298, 99] on button "Details" at bounding box center [292, 98] width 33 height 20
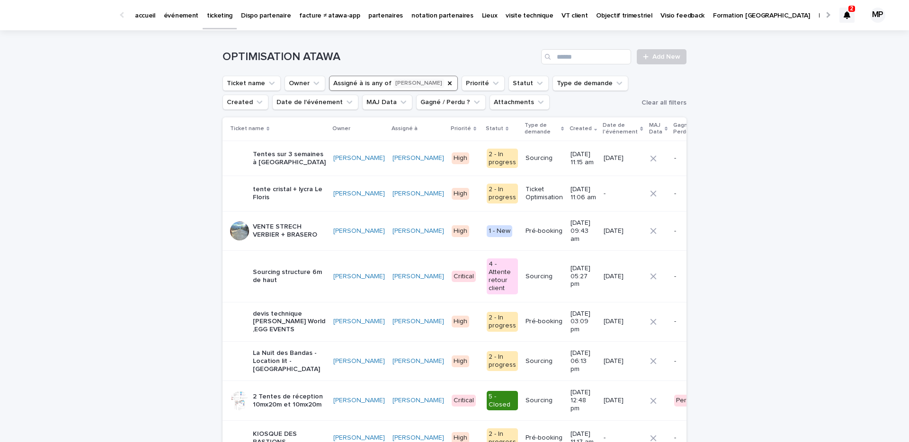
click at [279, 161] on p "Tentes sur 3 semaines à Perroy" at bounding box center [289, 159] width 73 height 16
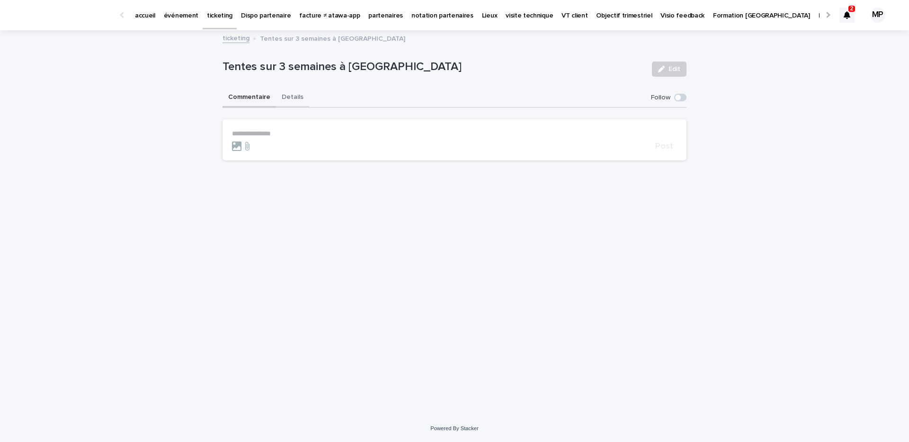
click at [294, 103] on button "Details" at bounding box center [292, 98] width 33 height 20
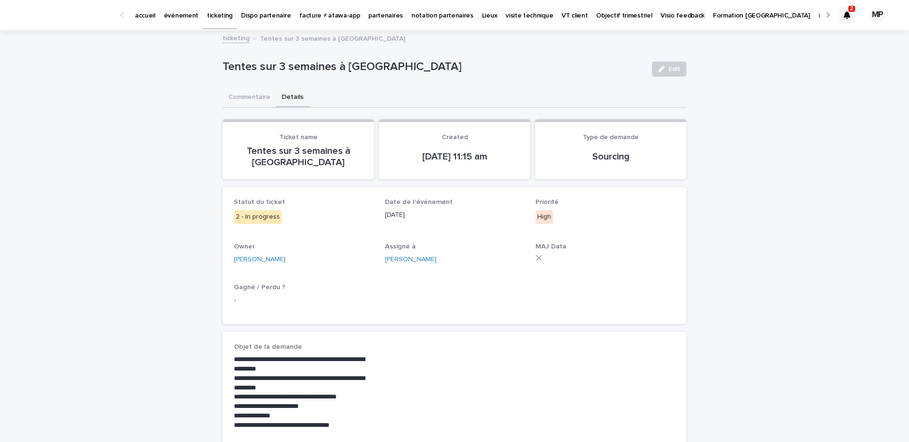
click at [239, 36] on link "ticketing" at bounding box center [236, 37] width 27 height 11
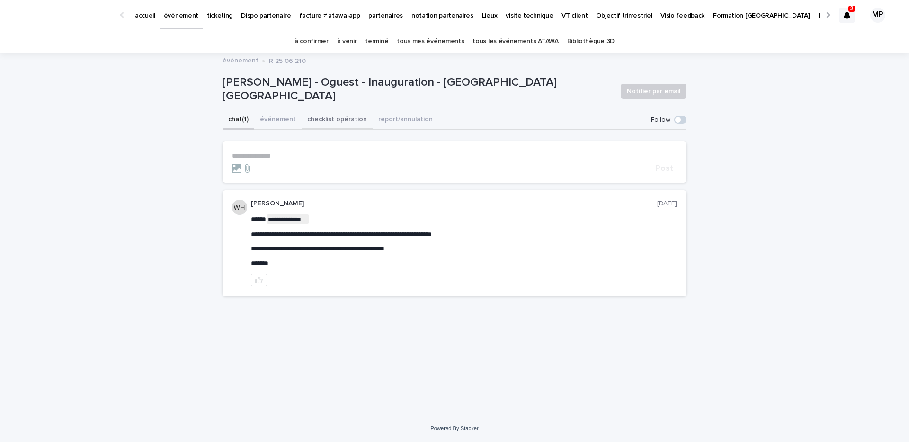
click at [330, 120] on button "checklist opération" at bounding box center [337, 120] width 71 height 20
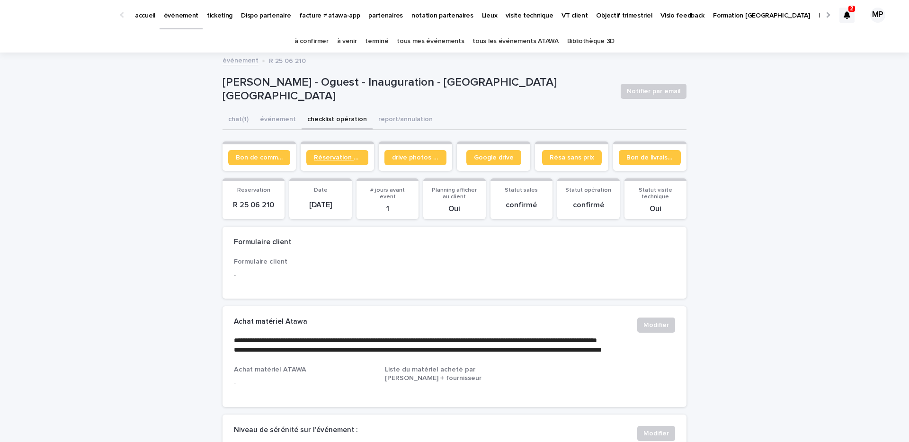
click at [358, 155] on span "Réservation client" at bounding box center [337, 157] width 47 height 7
click at [846, 18] on icon at bounding box center [847, 15] width 7 height 8
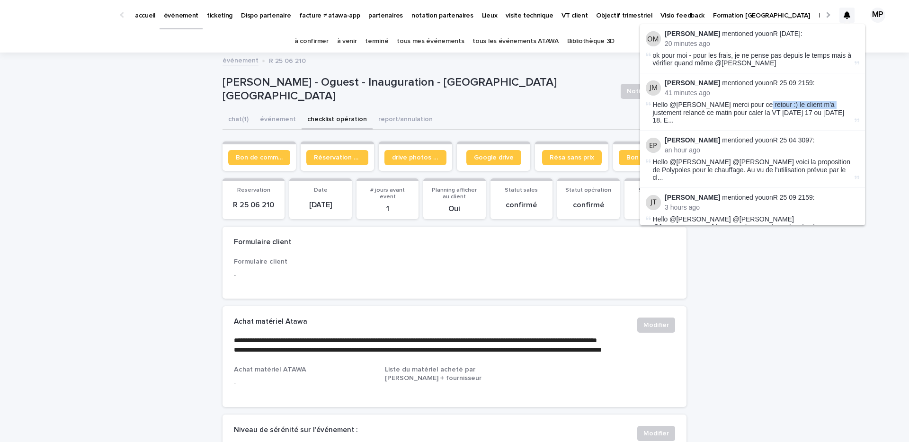
drag, startPoint x: 758, startPoint y: 108, endPoint x: 823, endPoint y: 108, distance: 64.4
click at [823, 108] on span "Hello @[PERSON_NAME] merci pour ce retour :) le client m'a justement relancé ce…" at bounding box center [753, 113] width 200 height 24
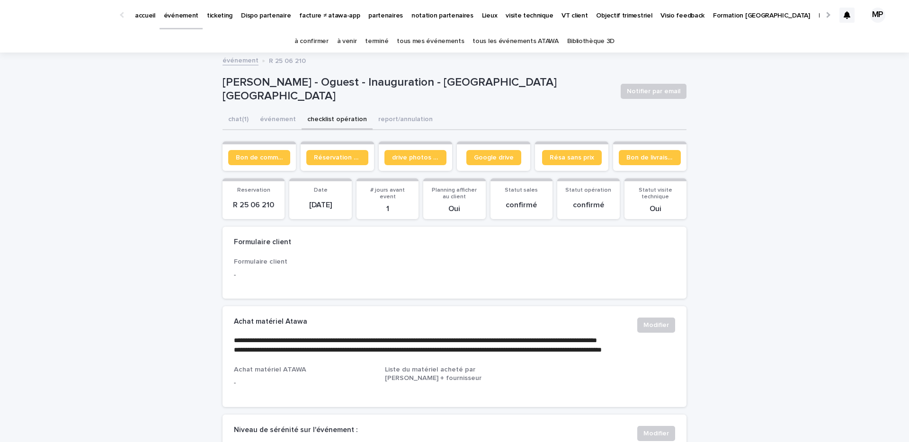
click at [224, 11] on p "ticketing" at bounding box center [220, 10] width 26 height 20
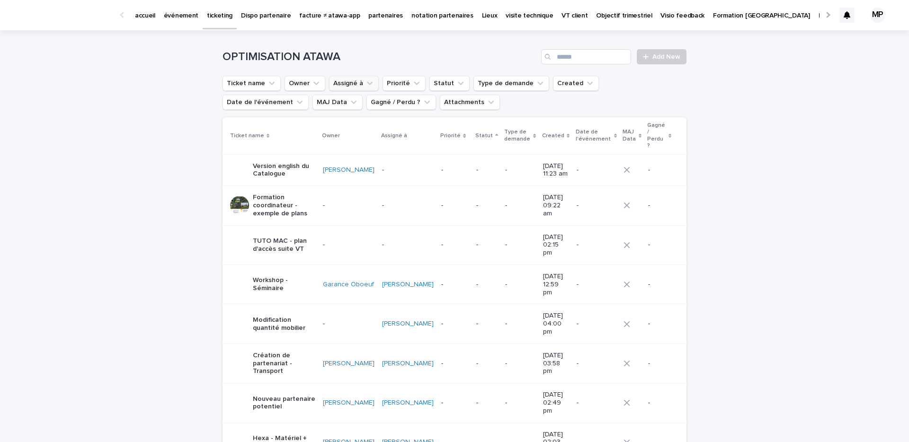
click at [347, 78] on button "Assigné à" at bounding box center [354, 83] width 50 height 15
click at [360, 126] on input "*****" at bounding box center [390, 125] width 120 height 15
type input "*"
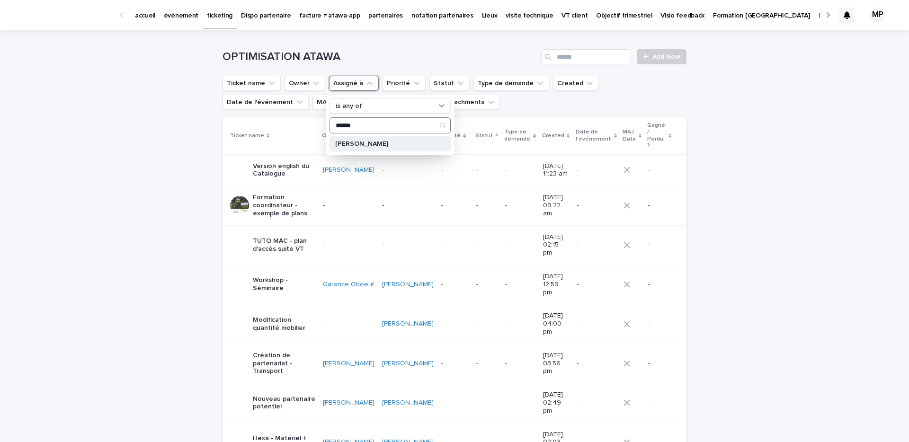
type input "******"
click at [355, 143] on p "Maureen Pilaud" at bounding box center [385, 144] width 100 height 7
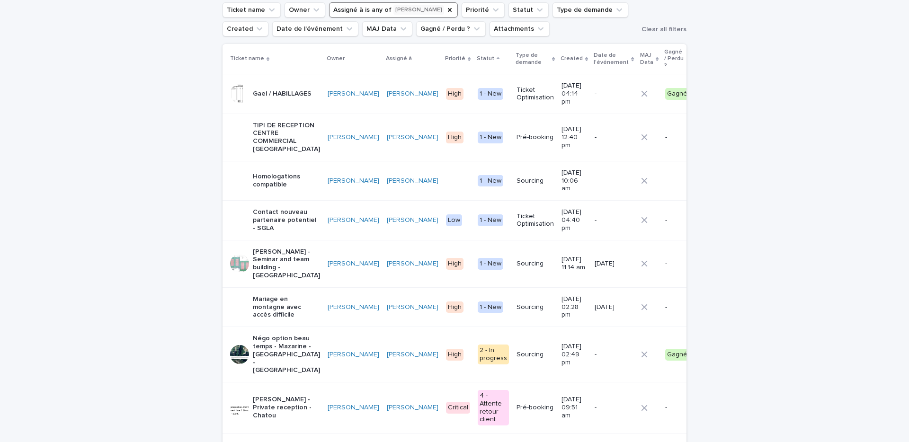
scroll to position [75, 0]
click at [274, 294] on p "Mariage en montagne avec accès difficile" at bounding box center [286, 306] width 67 height 24
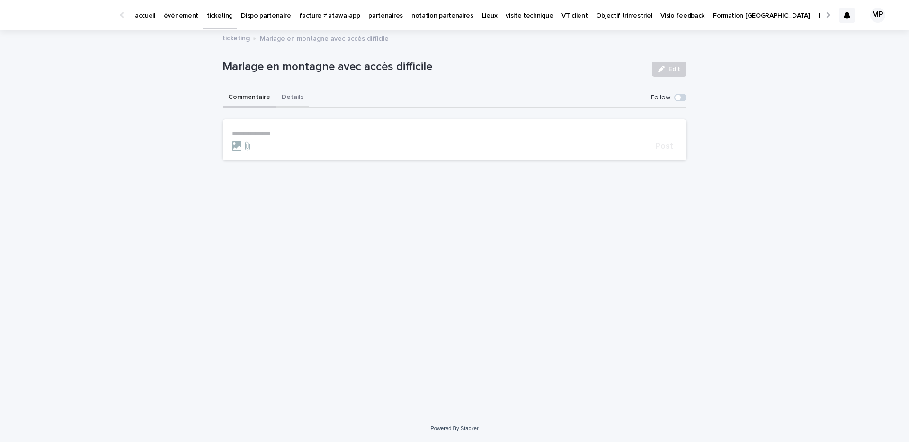
click at [292, 98] on button "Details" at bounding box center [292, 98] width 33 height 20
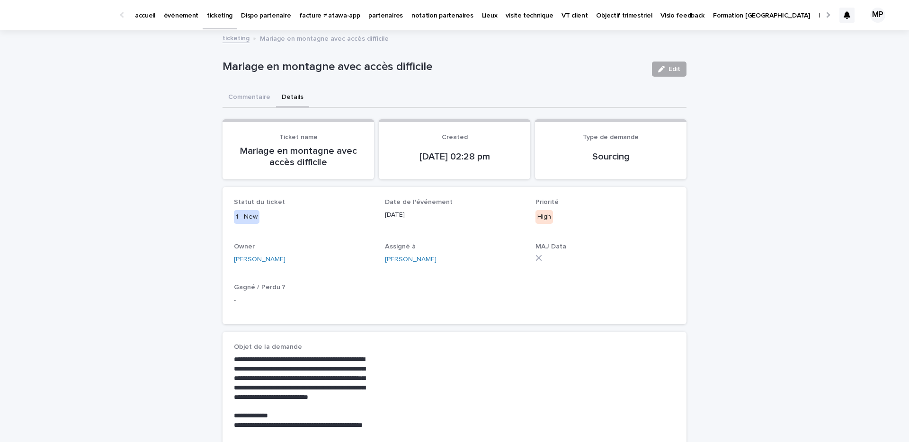
click at [671, 68] on span "Edit" at bounding box center [675, 69] width 12 height 7
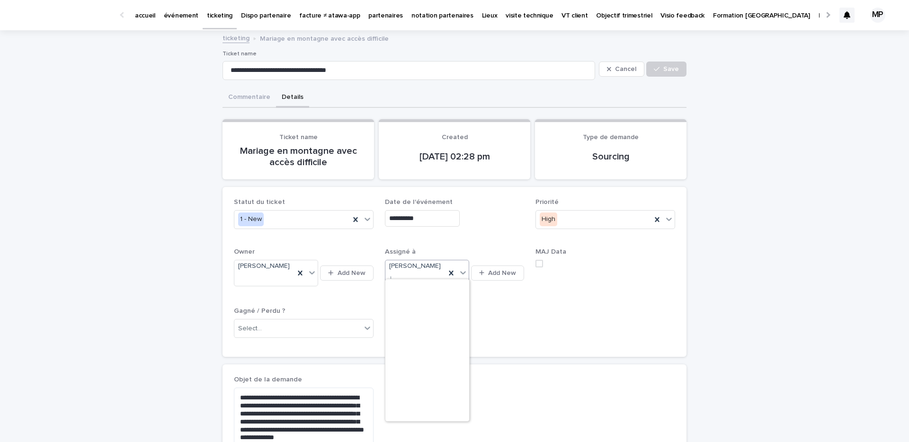
type input "***"
click at [426, 283] on div "[PERSON_NAME]" at bounding box center [427, 287] width 84 height 17
click at [667, 69] on span "Save" at bounding box center [671, 69] width 16 height 7
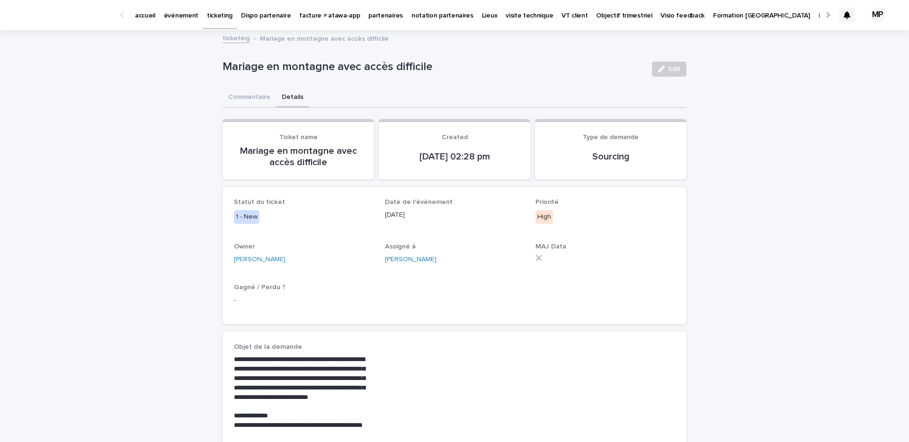
click at [184, 19] on p "événement" at bounding box center [181, 10] width 35 height 20
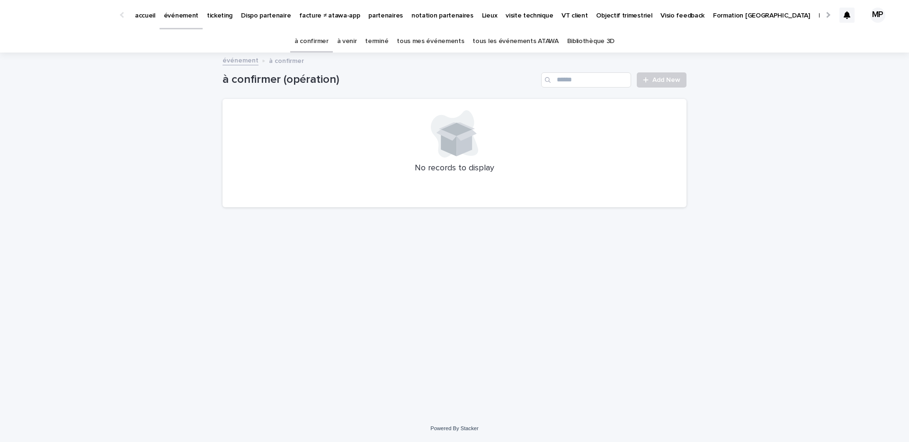
click at [502, 42] on link "tous les événements ATAWA" at bounding box center [516, 41] width 86 height 22
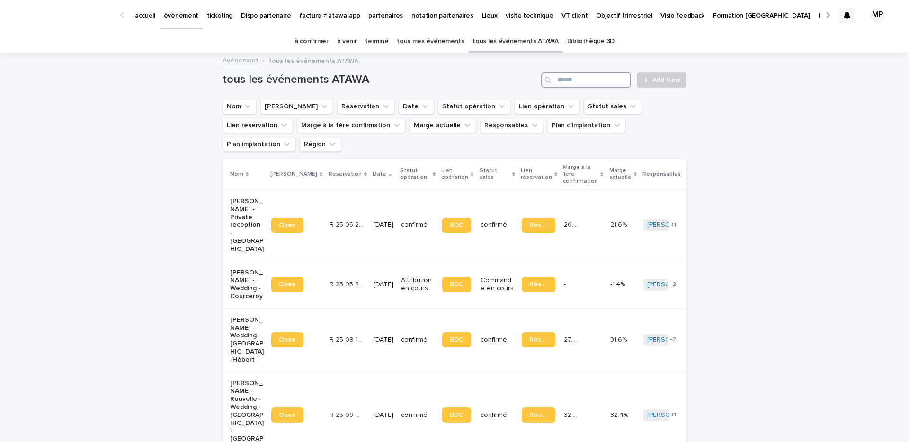
click at [589, 80] on input "Search" at bounding box center [586, 79] width 90 height 15
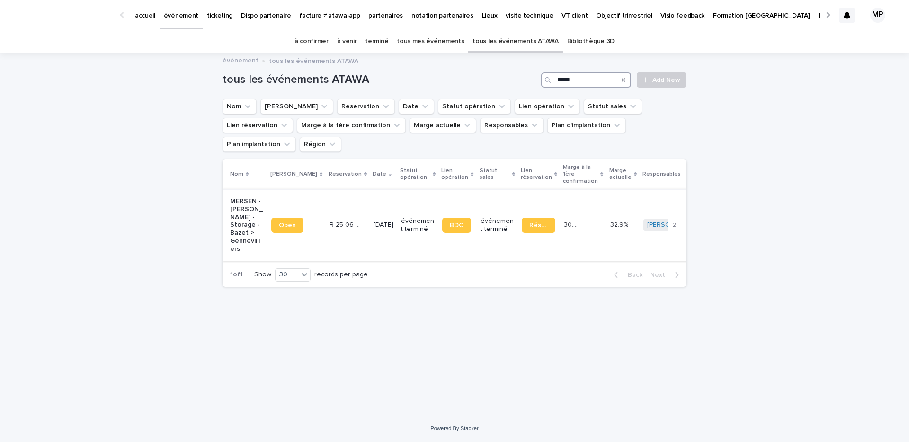
type input "*****"
click at [246, 209] on p "MERSEN - Cheick Tidiane Sylla - Storage - Bazet > Gennevilliers" at bounding box center [247, 225] width 34 height 56
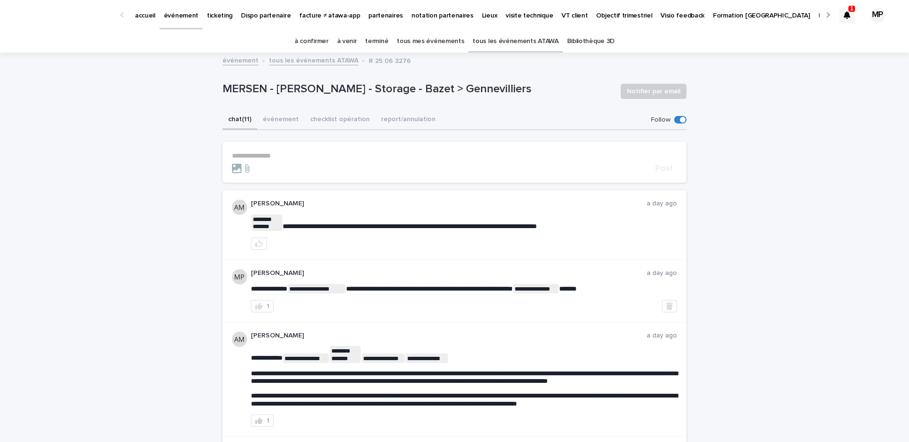
click at [215, 14] on p "ticketing" at bounding box center [220, 10] width 26 height 20
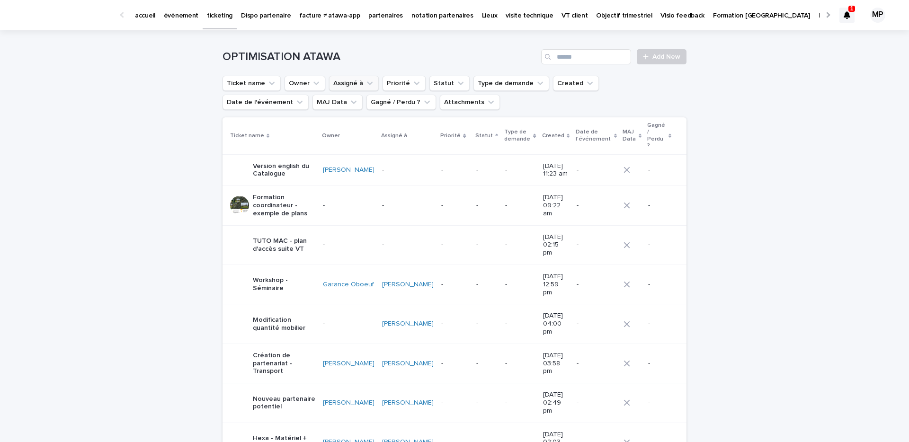
click at [359, 80] on button "Assigné à" at bounding box center [354, 83] width 50 height 15
type input "******"
click at [386, 139] on div "Pierre Axel de Fournoux" at bounding box center [390, 143] width 121 height 15
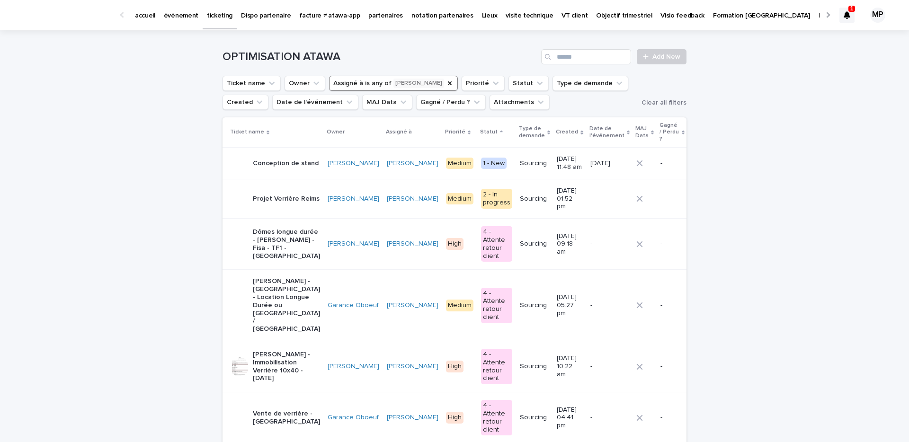
click at [556, 128] on div "Created" at bounding box center [569, 132] width 27 height 10
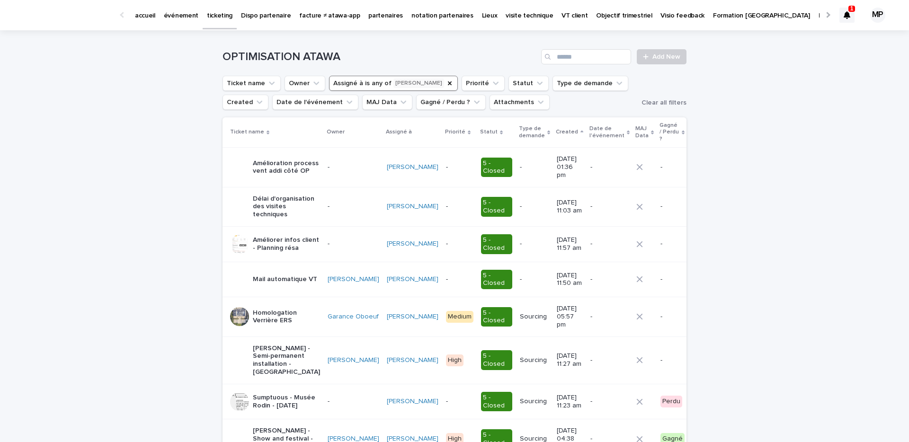
click at [556, 127] on div "Created" at bounding box center [569, 132] width 27 height 10
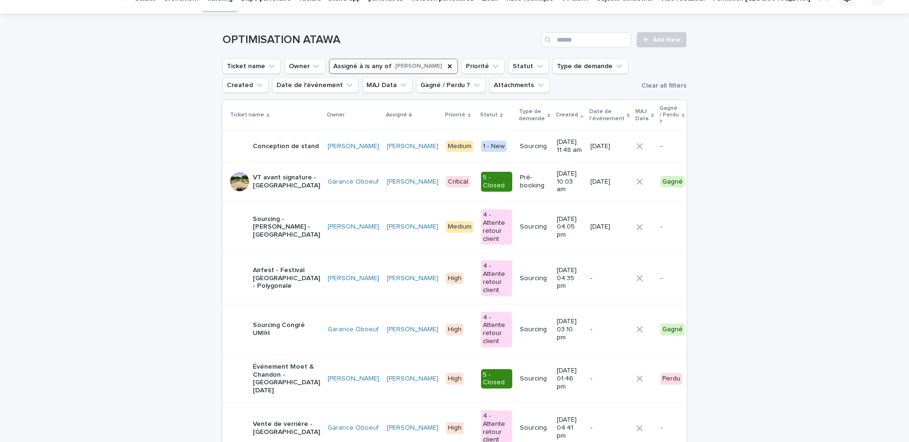
scroll to position [16, 0]
click at [268, 322] on p "Sourcing Congré UMIH" at bounding box center [286, 330] width 67 height 16
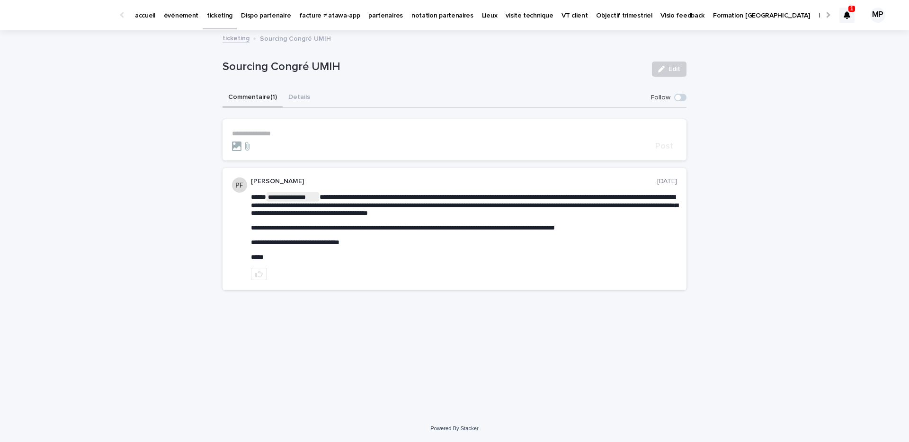
click at [241, 38] on link "ticketing" at bounding box center [236, 37] width 27 height 11
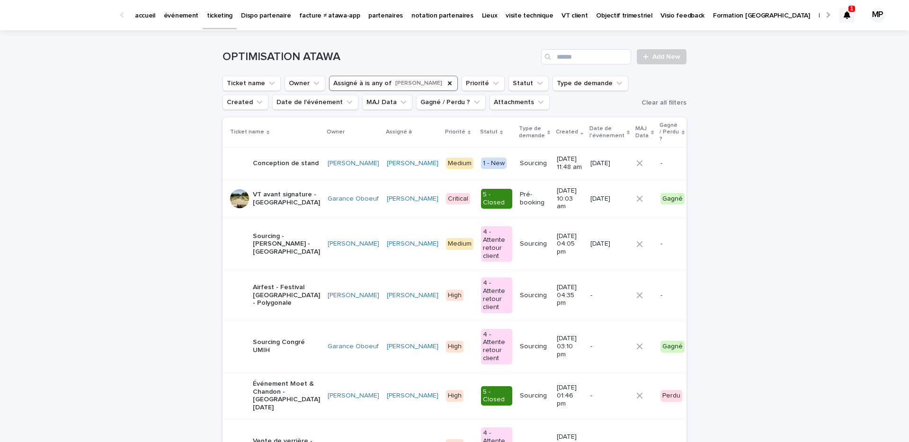
click at [297, 158] on div "Conception de stand" at bounding box center [286, 163] width 66 height 10
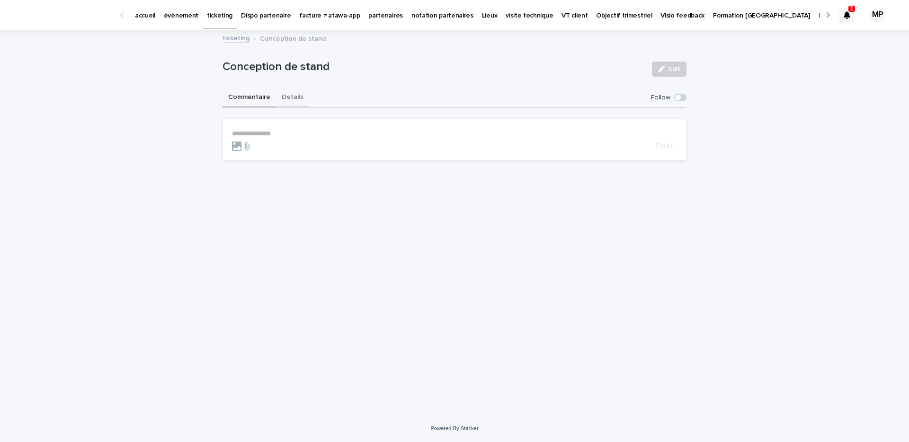
click at [290, 91] on button "Details" at bounding box center [292, 98] width 33 height 20
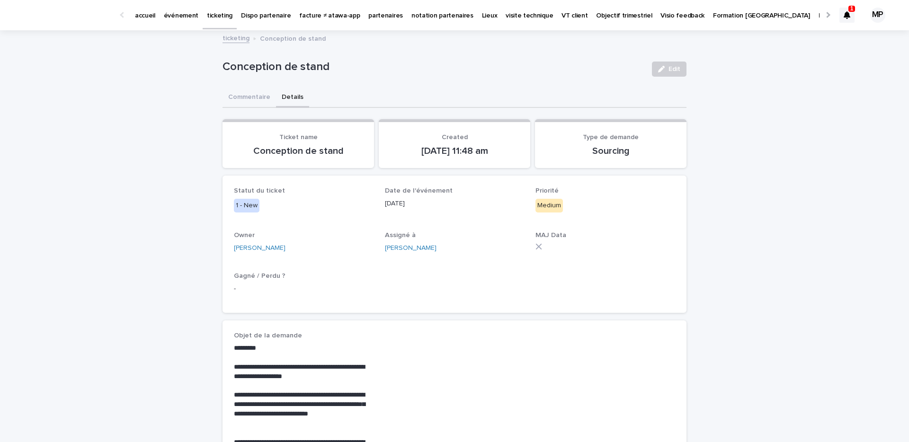
click at [241, 40] on link "ticketing" at bounding box center [236, 37] width 27 height 11
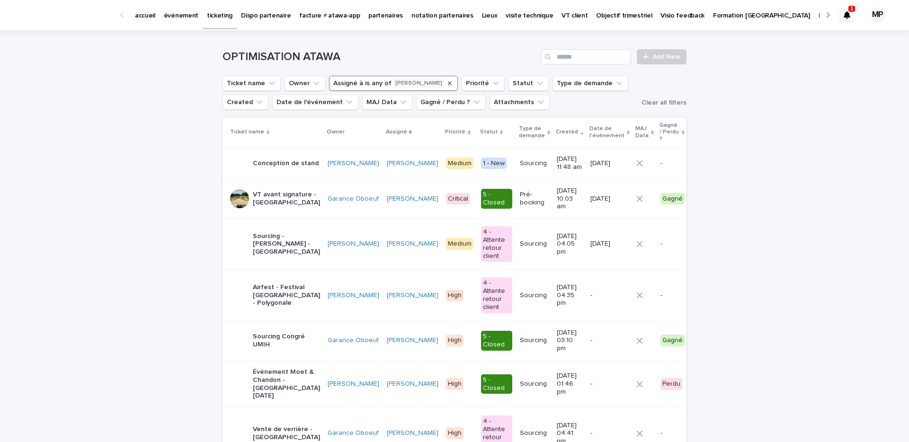
click at [454, 83] on icon "Assigné à" at bounding box center [450, 84] width 8 height 8
click at [575, 57] on input "Search" at bounding box center [586, 56] width 90 height 15
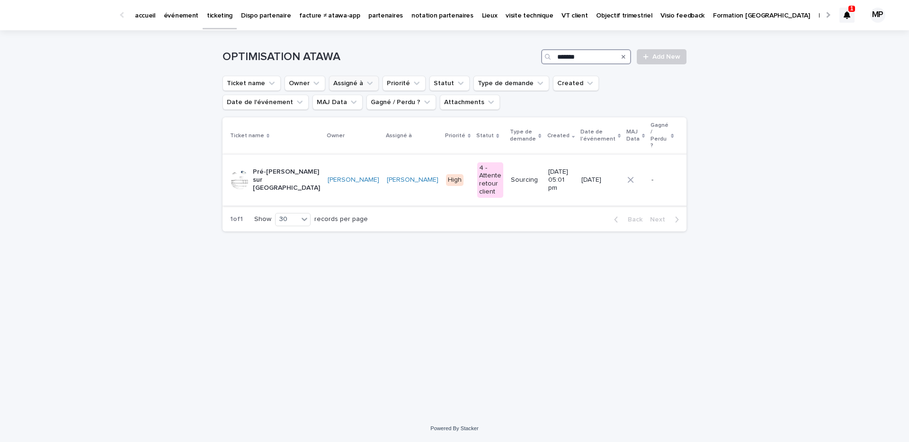
type input "*******"
click at [276, 170] on p "Pré-sourcing - Marin Grisard - Mariage - Ouzouer sur Trézée" at bounding box center [286, 180] width 67 height 24
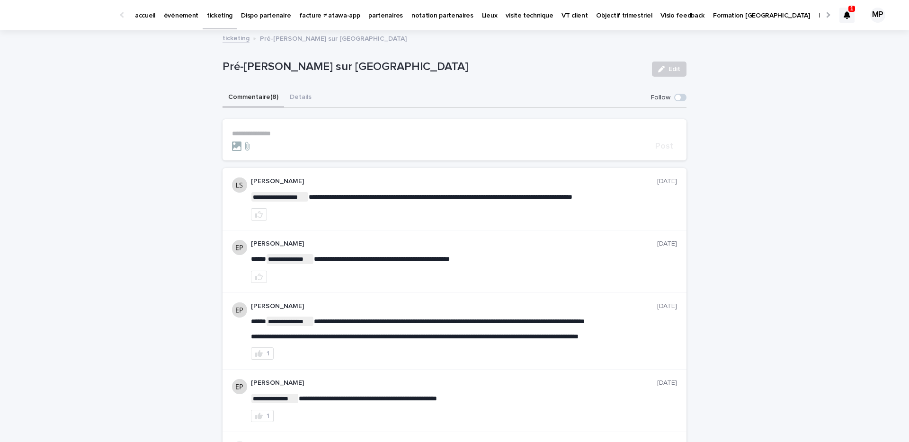
click at [849, 16] on icon at bounding box center [847, 15] width 7 height 8
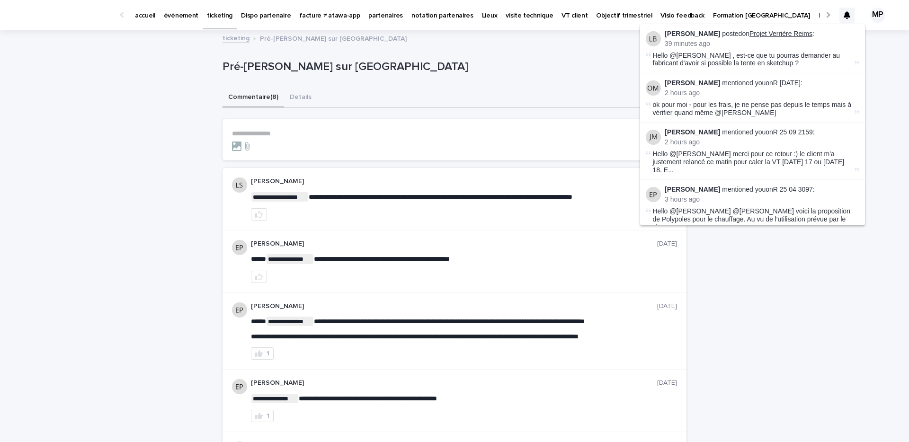
click at [782, 34] on link "Projet Verrière Reims" at bounding box center [781, 34] width 63 height 8
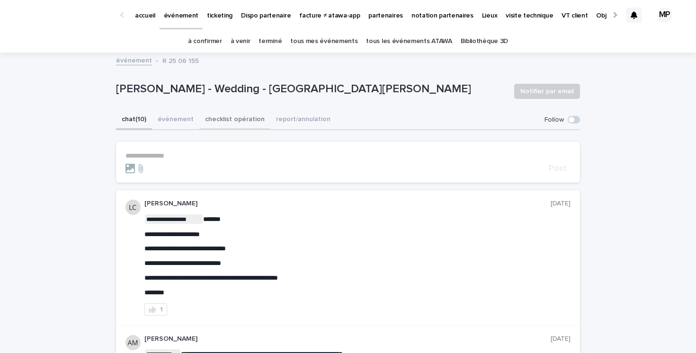
click at [236, 120] on button "checklist opération" at bounding box center [234, 120] width 71 height 20
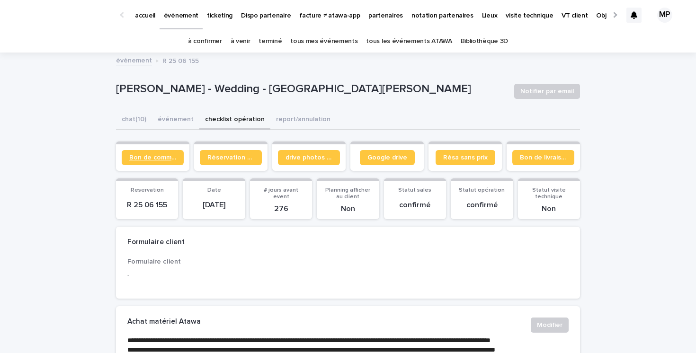
click at [157, 158] on span "Bon de commande" at bounding box center [152, 157] width 47 height 7
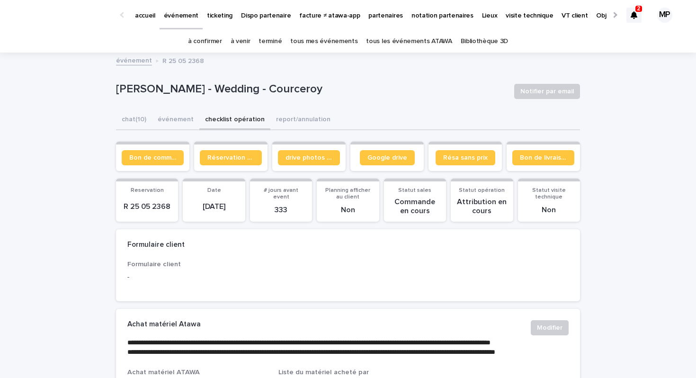
click at [392, 42] on link "tous les événements ATAWA" at bounding box center [409, 41] width 86 height 22
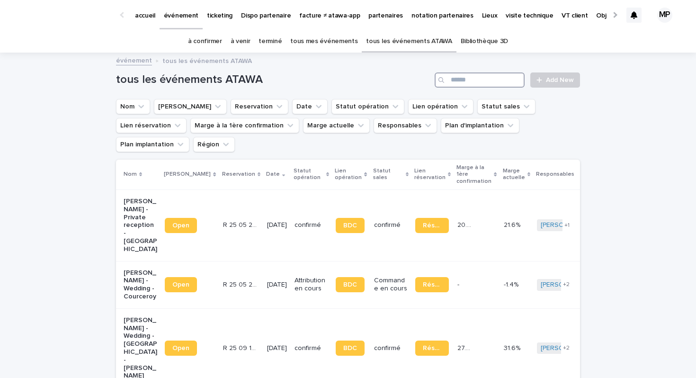
click at [470, 81] on input "Search" at bounding box center [480, 79] width 90 height 15
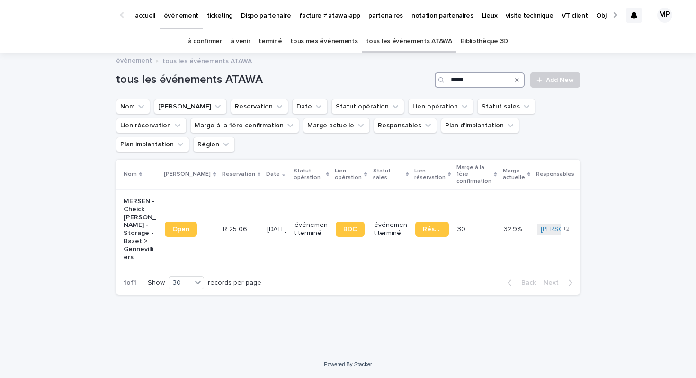
type input "*****"
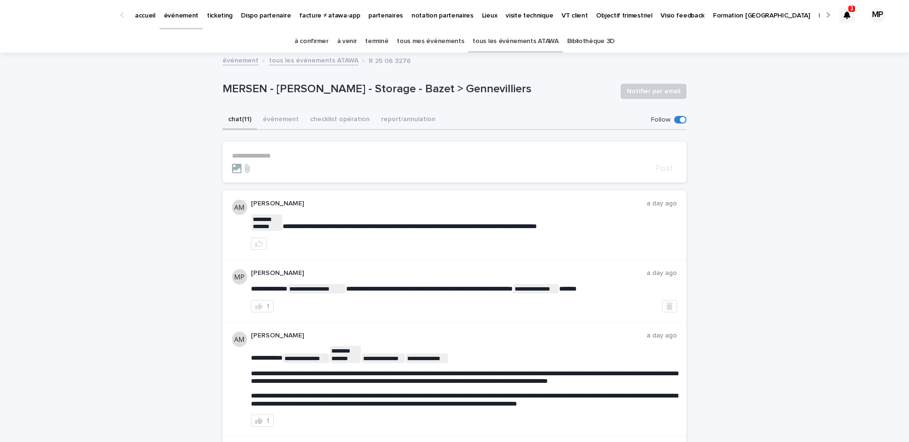
click at [381, 15] on p "partenaires" at bounding box center [385, 10] width 35 height 20
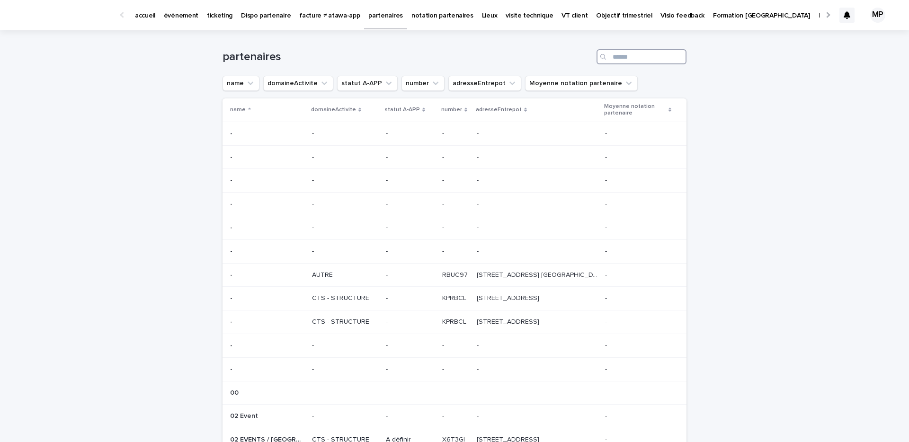
click at [632, 59] on input "Search" at bounding box center [642, 56] width 90 height 15
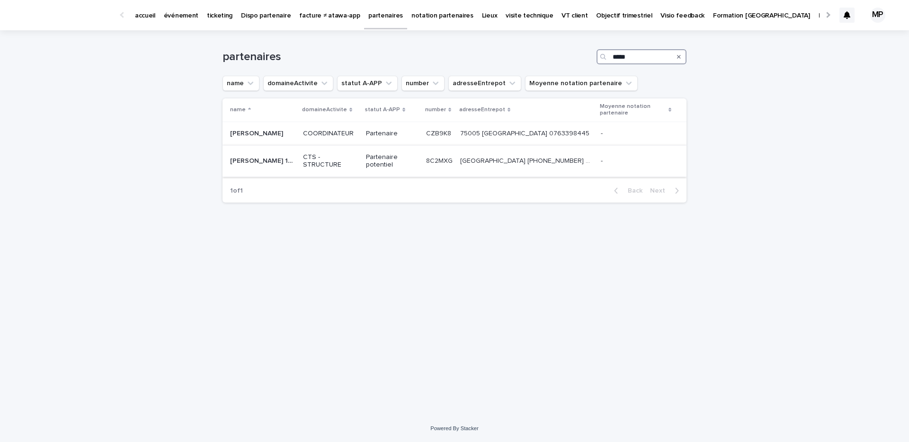
type input "*****"
click at [257, 163] on p "[PERSON_NAME] 1ERE" at bounding box center [263, 160] width 67 height 10
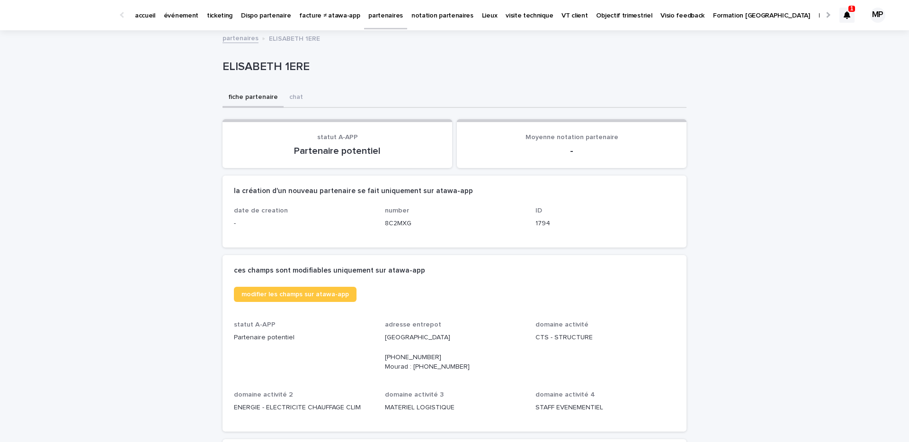
click at [174, 16] on p "événement" at bounding box center [181, 10] width 35 height 20
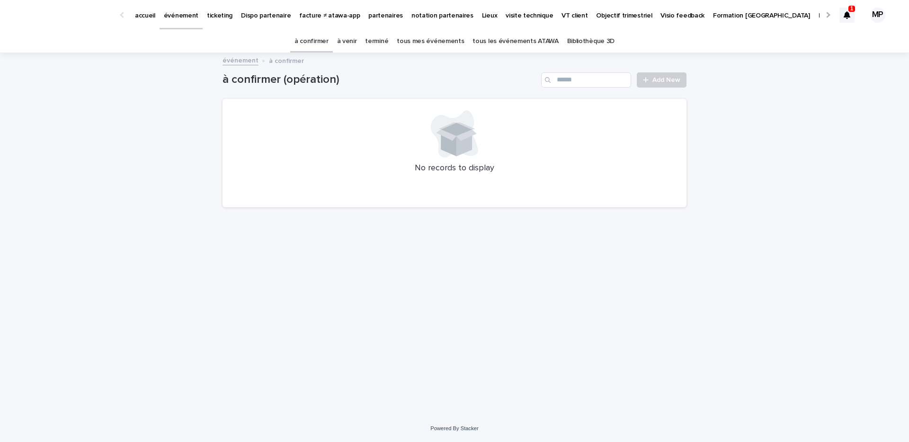
click at [509, 41] on link "tous les événements ATAWA" at bounding box center [516, 41] width 86 height 22
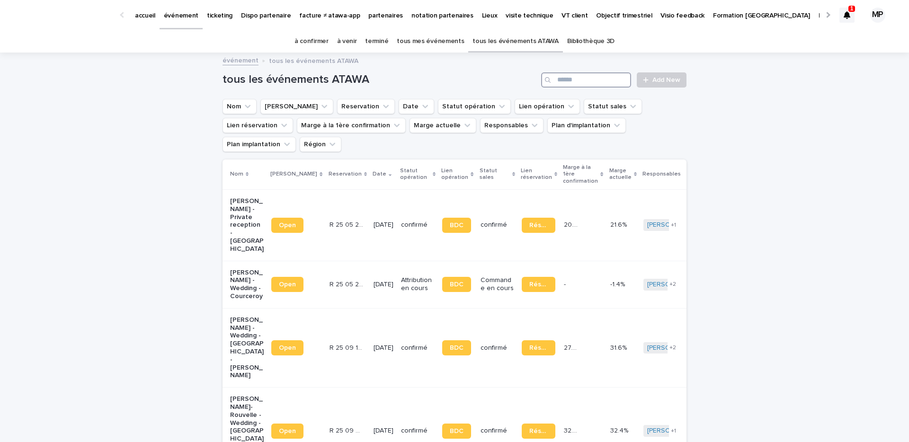
click at [580, 80] on input "Search" at bounding box center [586, 79] width 90 height 15
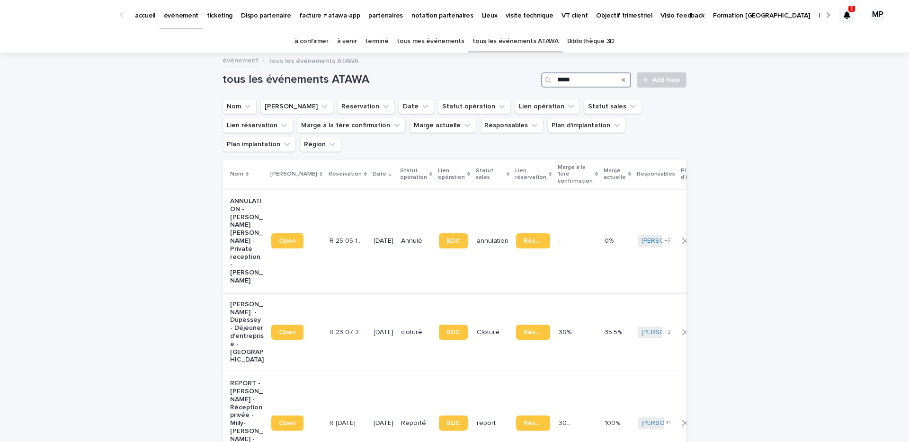
type input "*****"
click at [253, 203] on p "ANNULATION - Gauthier Mariani - Private reception - Milly la Foret" at bounding box center [247, 241] width 34 height 88
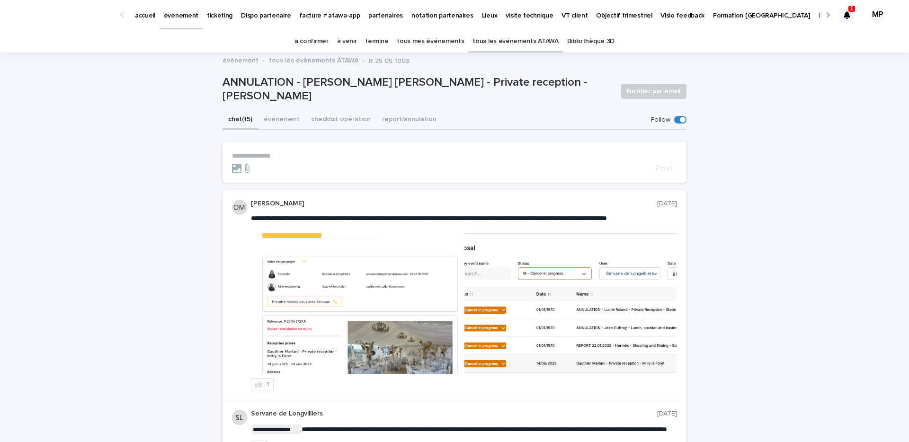
click at [505, 45] on link "tous les événements ATAWA" at bounding box center [516, 41] width 86 height 22
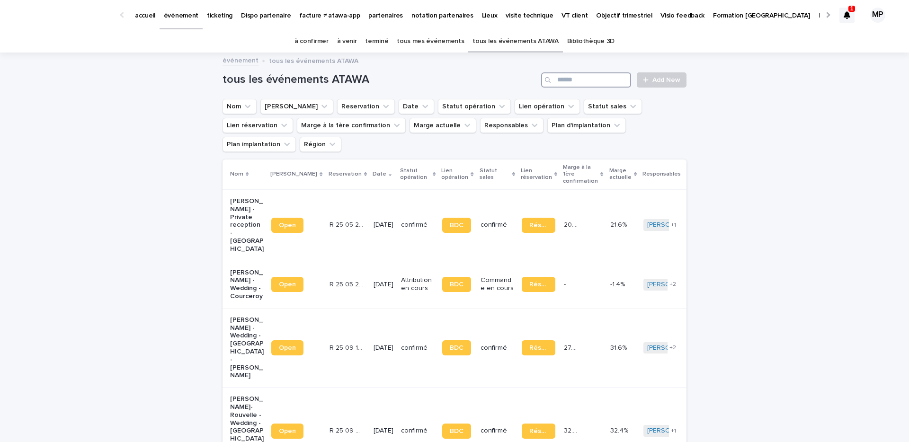
click at [565, 78] on input "Search" at bounding box center [586, 79] width 90 height 15
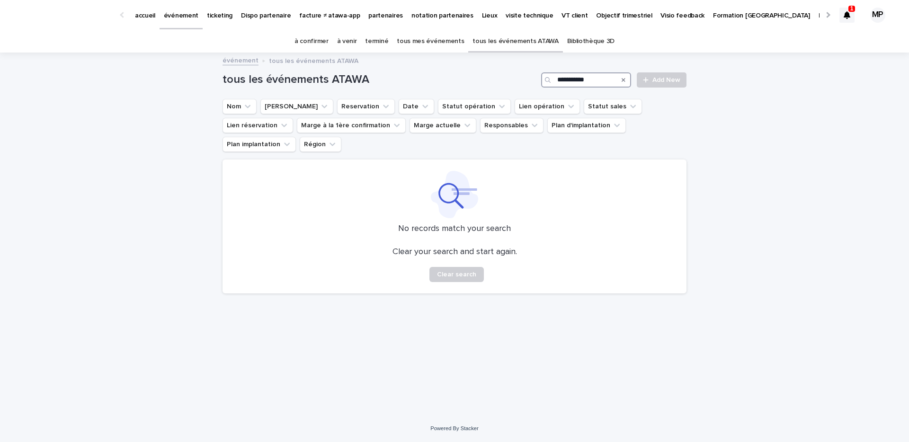
click at [593, 82] on input "**********" at bounding box center [586, 79] width 90 height 15
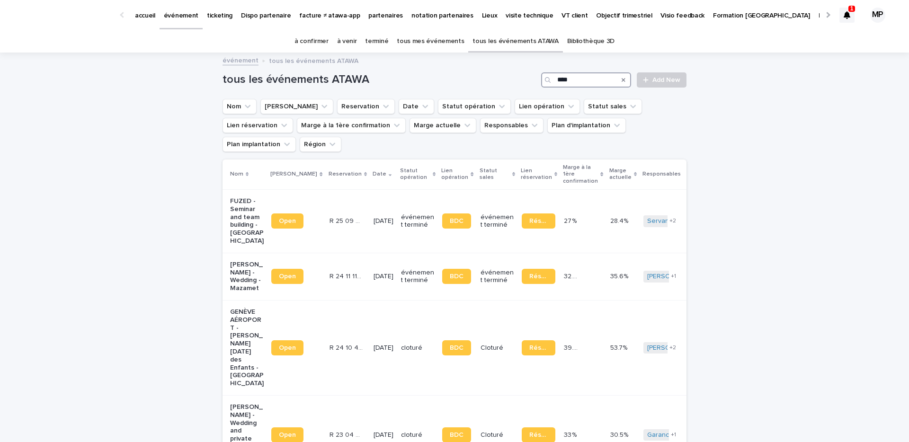
click at [595, 79] on input "****" at bounding box center [586, 79] width 90 height 15
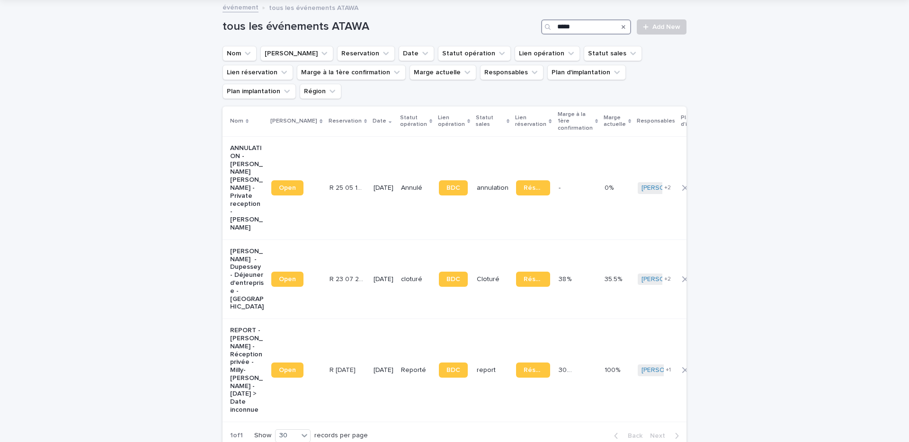
scroll to position [55, 0]
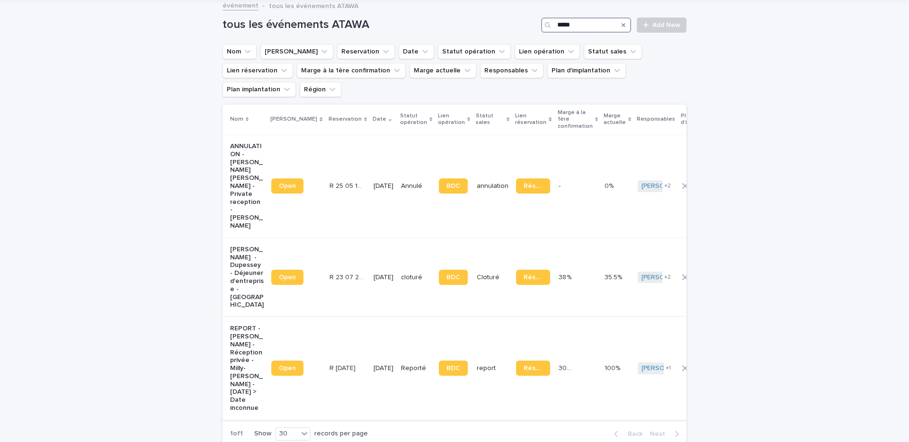
type input "*****"
click at [242, 325] on p "REPORT - Jean-Philippe Roux - Réception privée - Milly-la-Forêt - 12/09/2024 > …" at bounding box center [247, 369] width 34 height 88
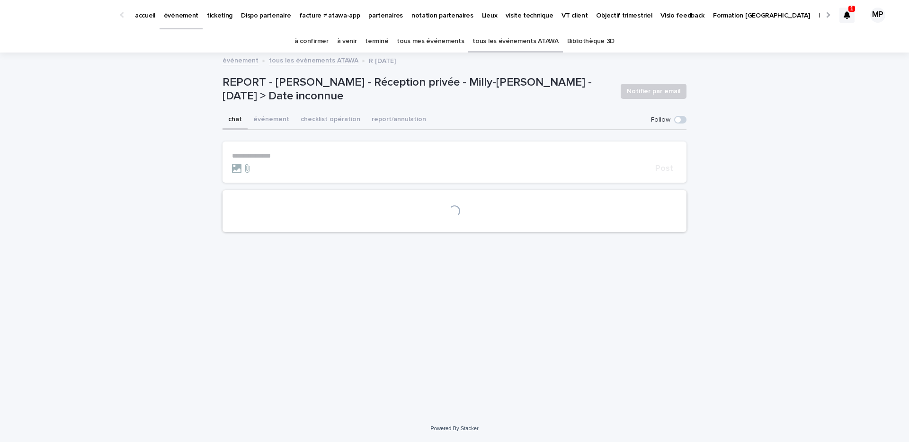
click at [365, 83] on p "REPORT - Jean-Philippe Roux - Réception privée - Milly-la-Forêt - 12/09/2024 > …" at bounding box center [418, 89] width 391 height 27
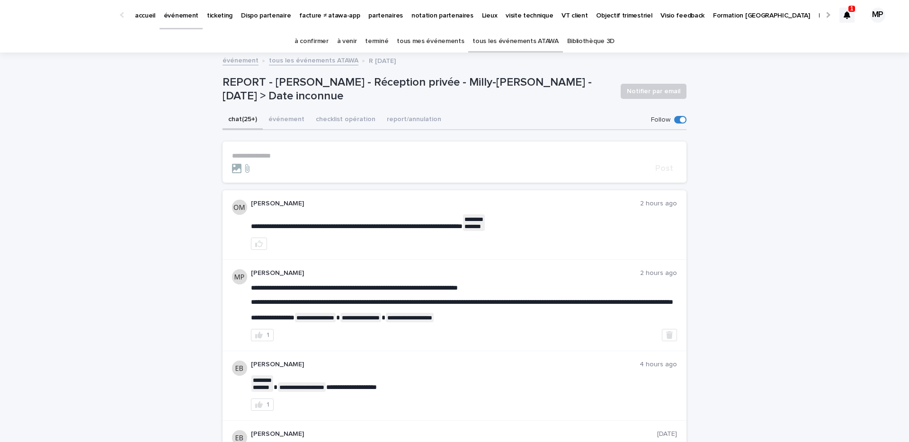
click at [365, 83] on p "REPORT - Jean-Philippe Roux - Réception privée - Milly-la-Forêt - 12/09/2024 > …" at bounding box center [418, 89] width 391 height 27
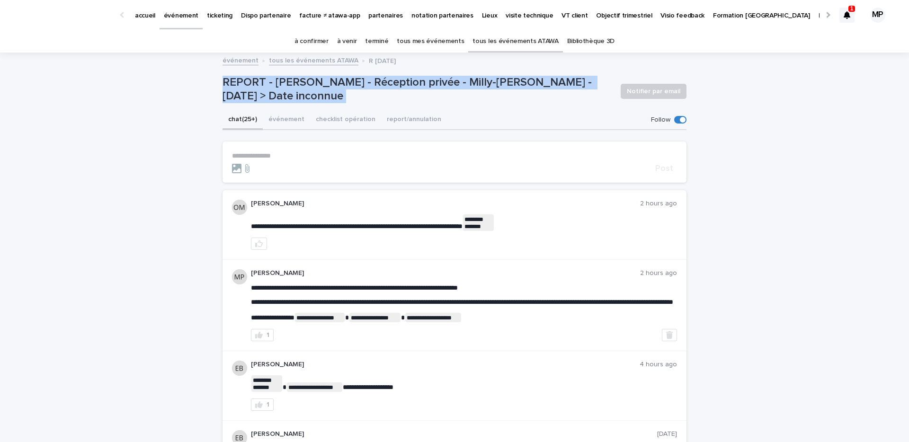
copy div "REPORT - Jean-Philippe Roux - Réception privée - Milly-la-Forêt - 12/09/2024 > …"
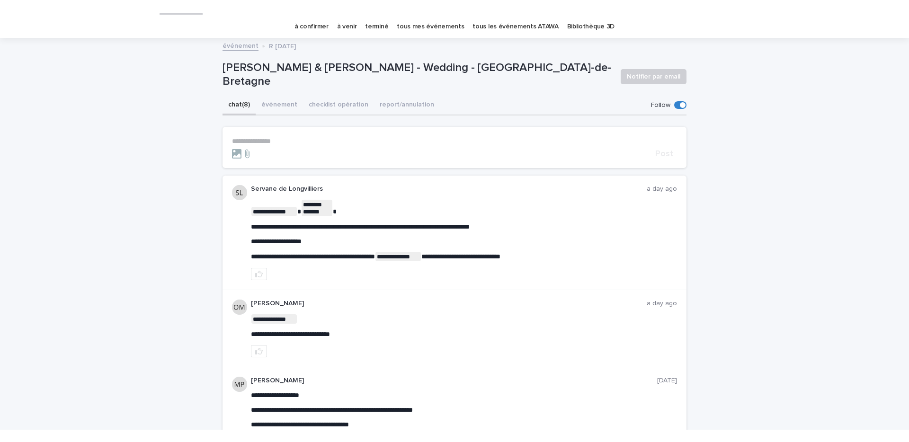
scroll to position [18, 0]
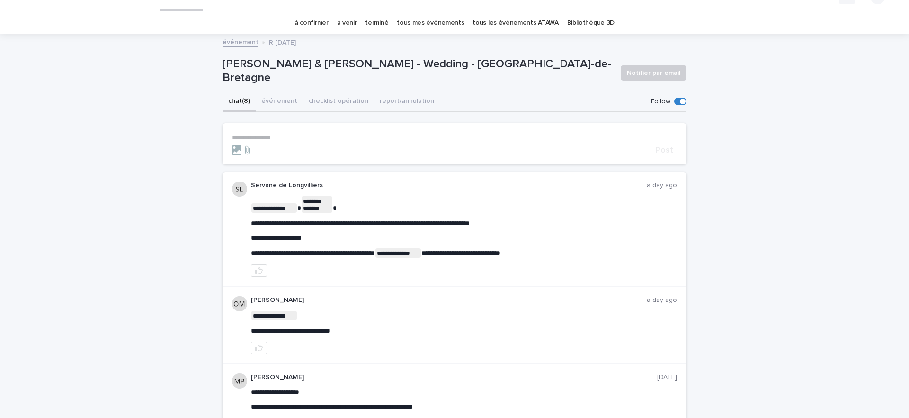
click at [411, 70] on p "[PERSON_NAME] & [PERSON_NAME] - Wedding - [GEOGRAPHIC_DATA]-de-Bretagne" at bounding box center [418, 70] width 391 height 27
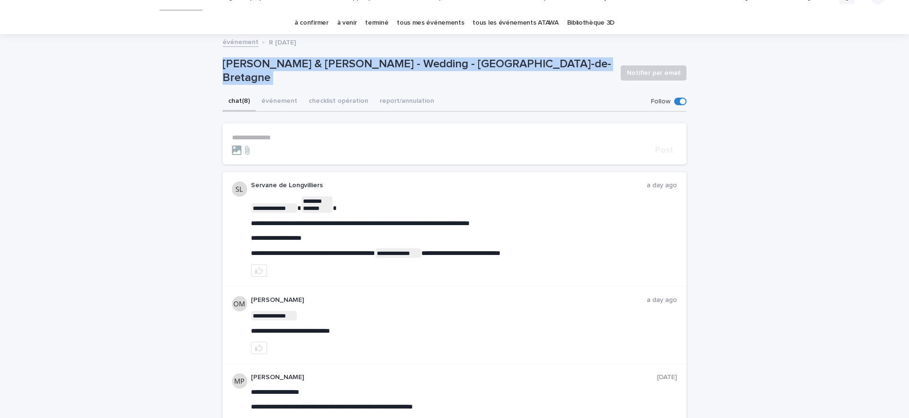
click at [411, 70] on p "[PERSON_NAME] & [PERSON_NAME] - Wedding - [GEOGRAPHIC_DATA]-de-Bretagne" at bounding box center [418, 70] width 391 height 27
copy div "[PERSON_NAME] & [PERSON_NAME] - Wedding - [GEOGRAPHIC_DATA]-de-Bretagne Notifie…"
